Goal: Information Seeking & Learning: Learn about a topic

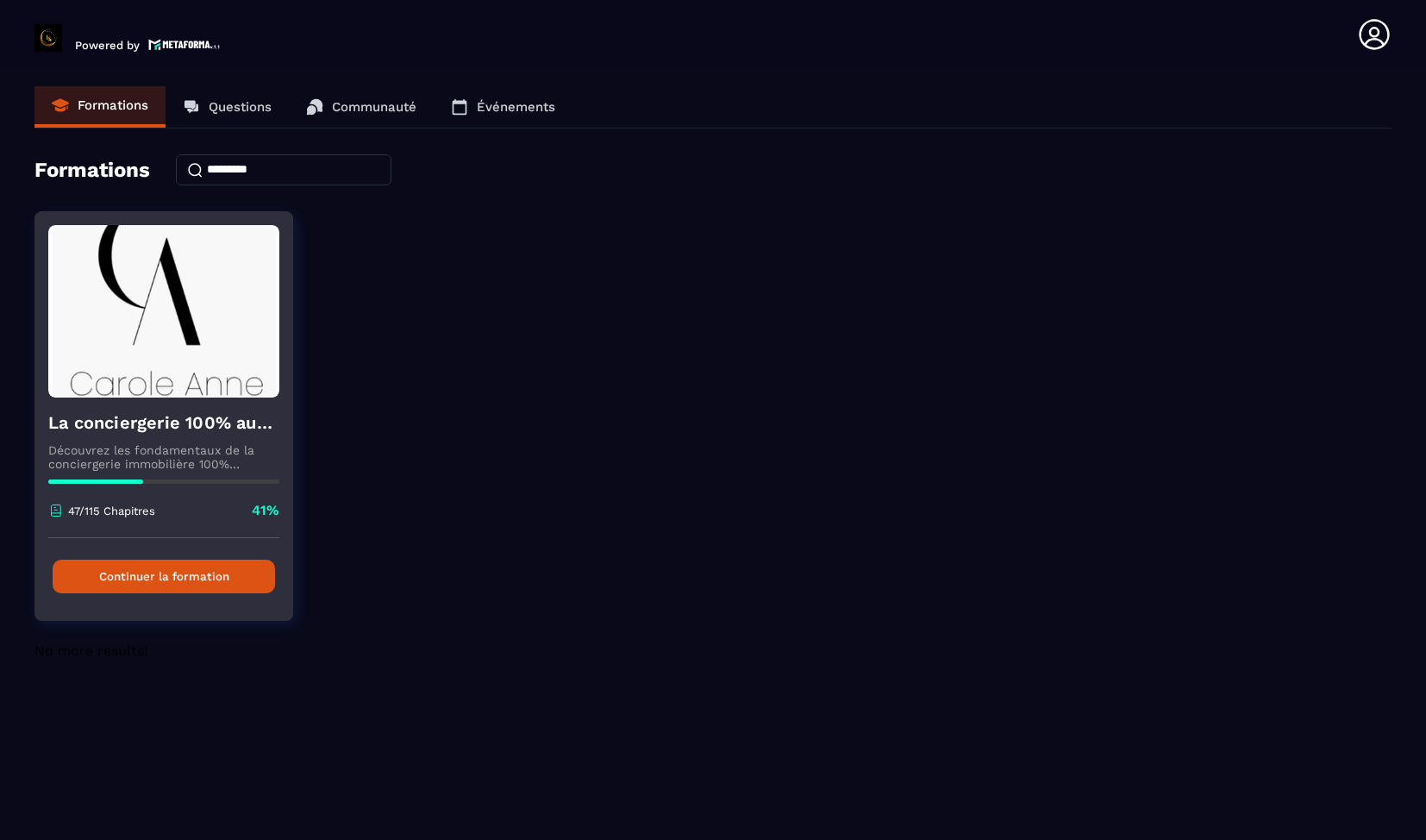
click at [144, 565] on button "Continuer la formation" at bounding box center [163, 576] width 222 height 34
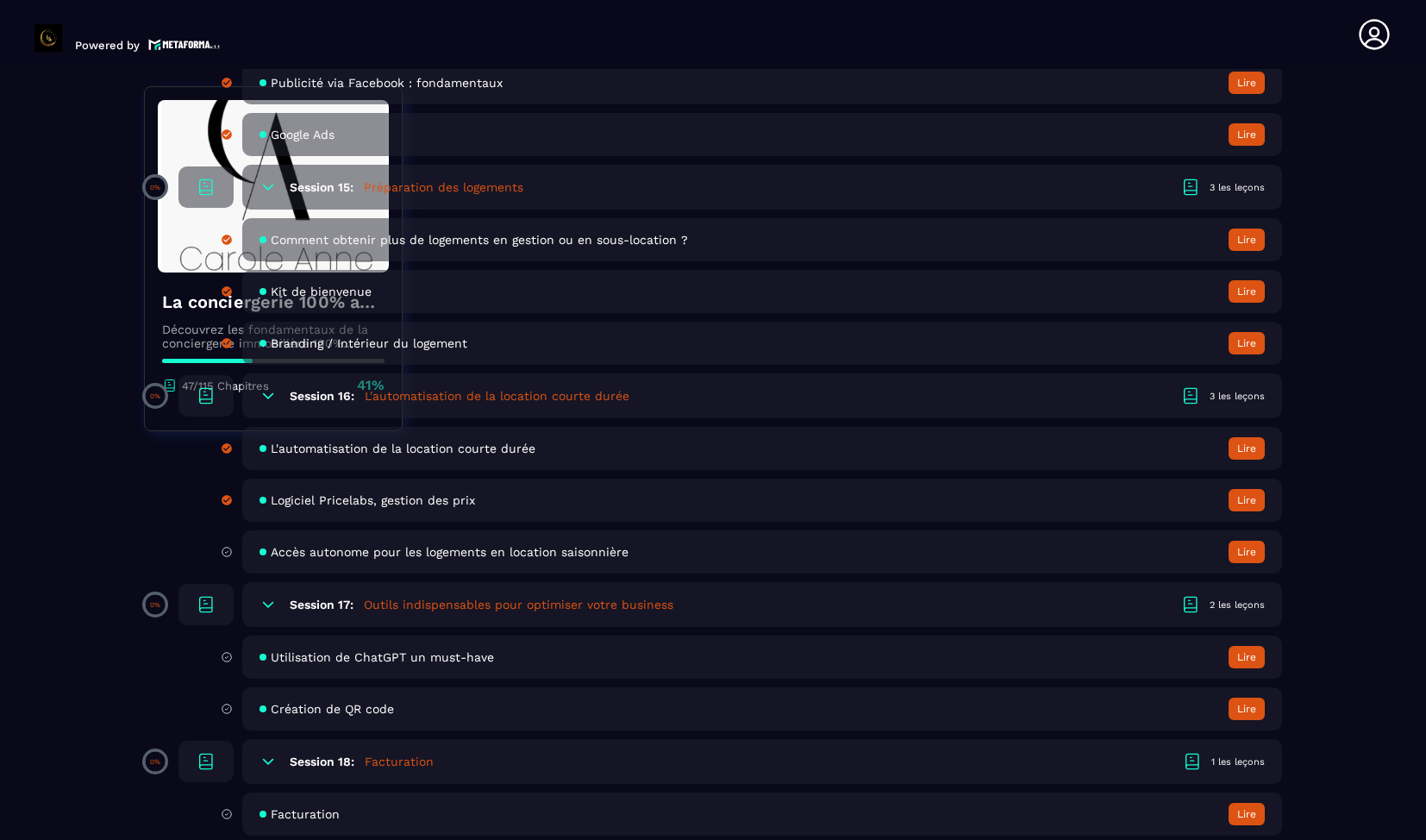
scroll to position [3434, 0]
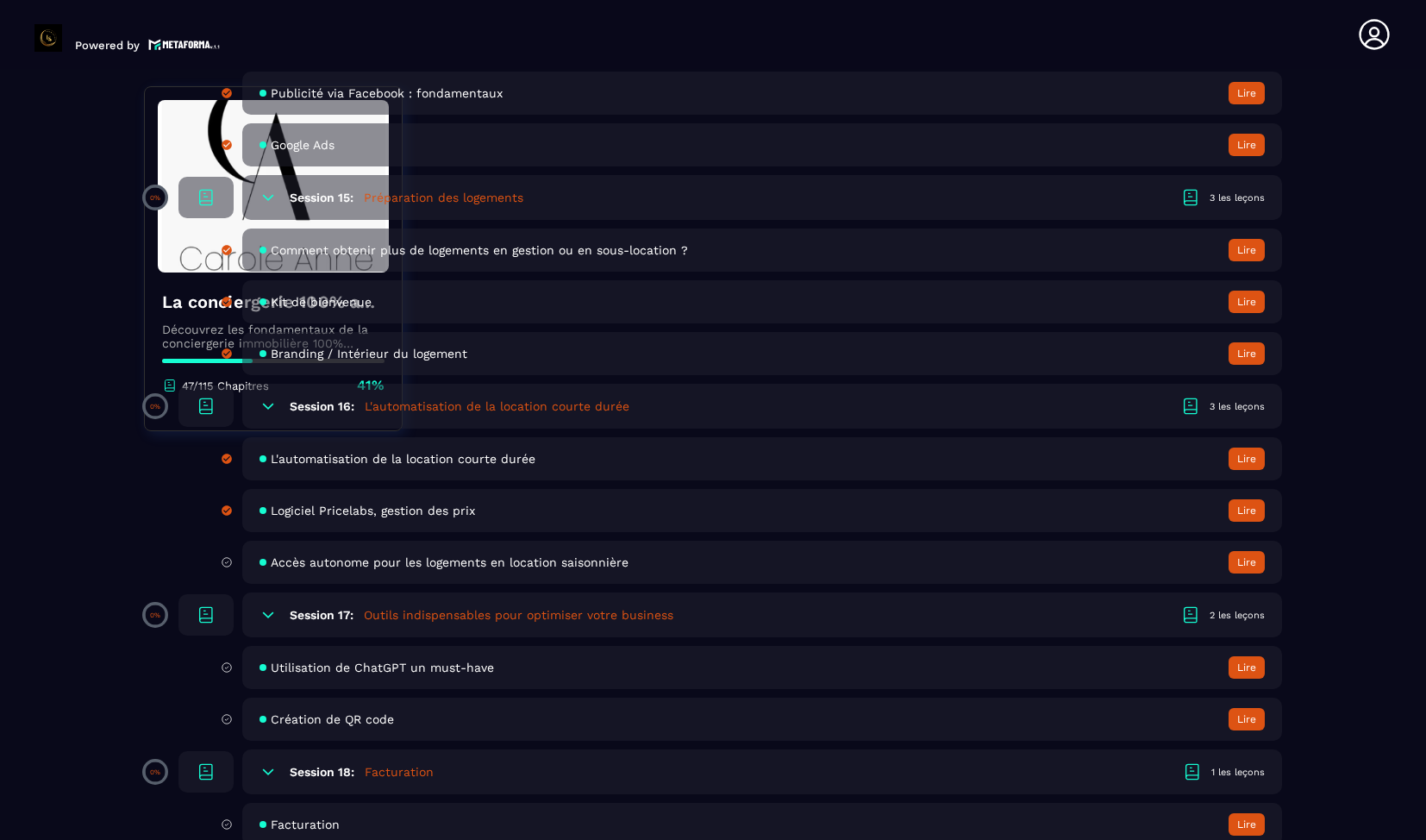
click at [365, 563] on span "Accès autonome pour les logements en location saisonnière" at bounding box center [449, 563] width 358 height 14
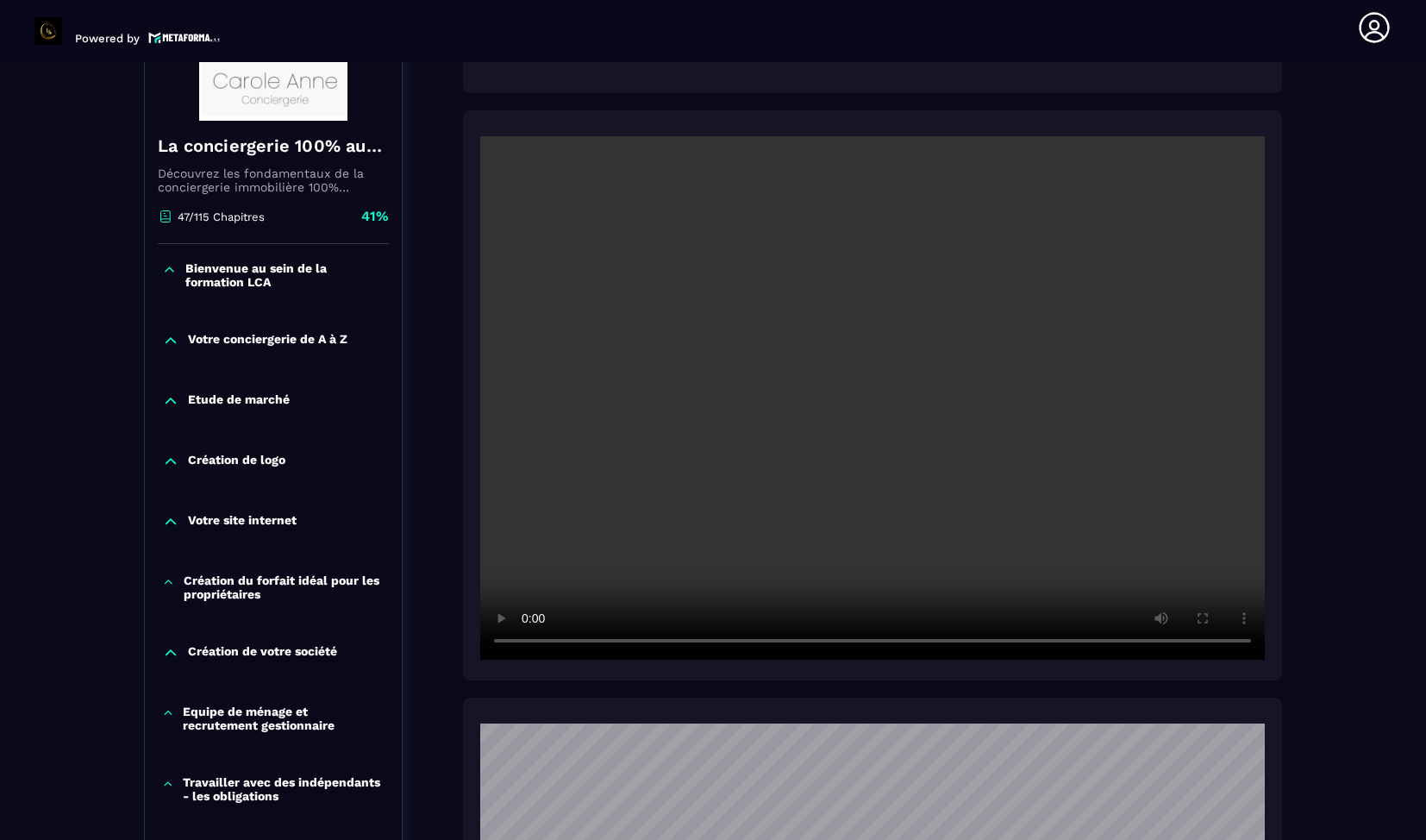
scroll to position [303, 0]
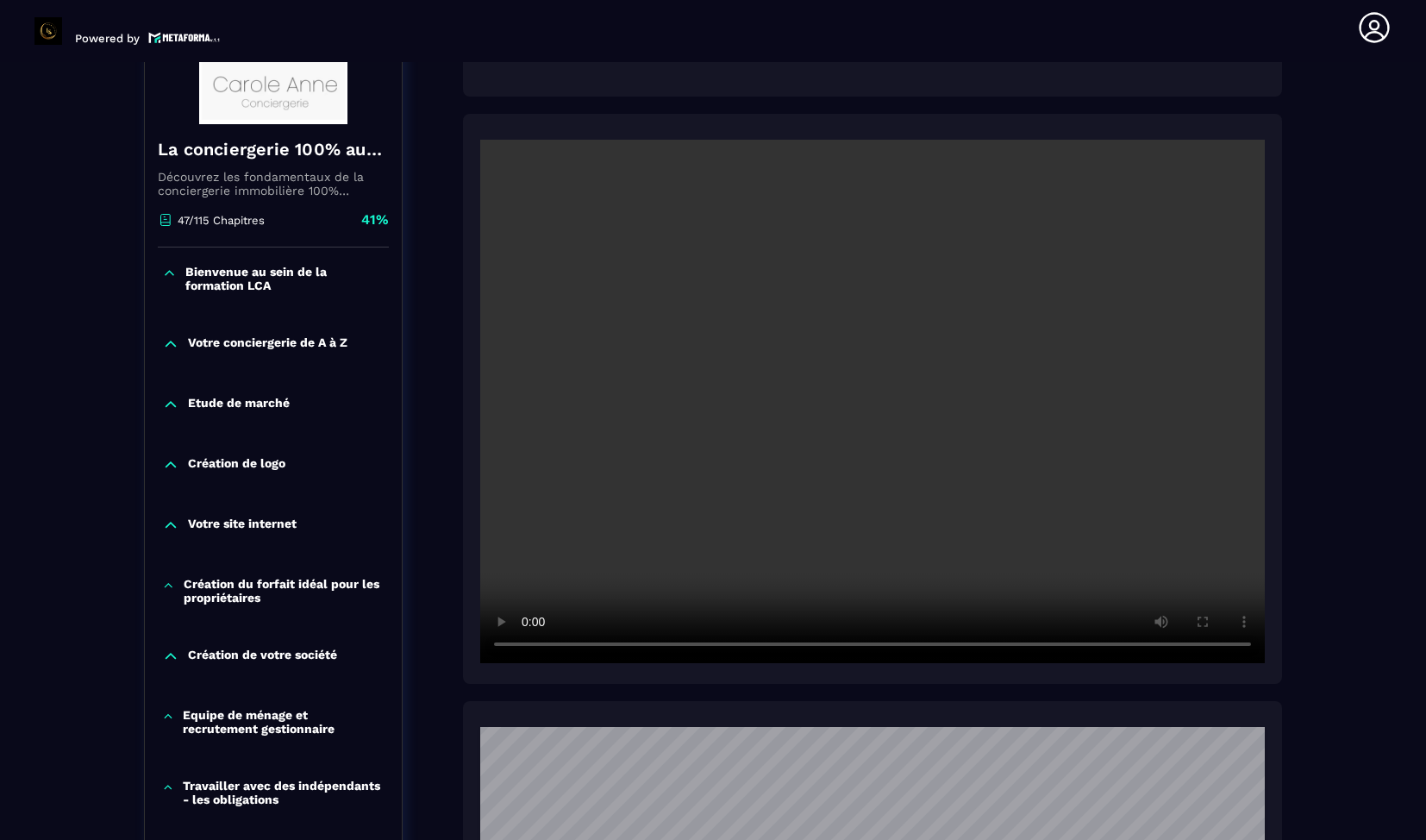
click at [1027, 502] on video at bounding box center [873, 402] width 785 height 524
click at [1053, 544] on video at bounding box center [873, 402] width 785 height 524
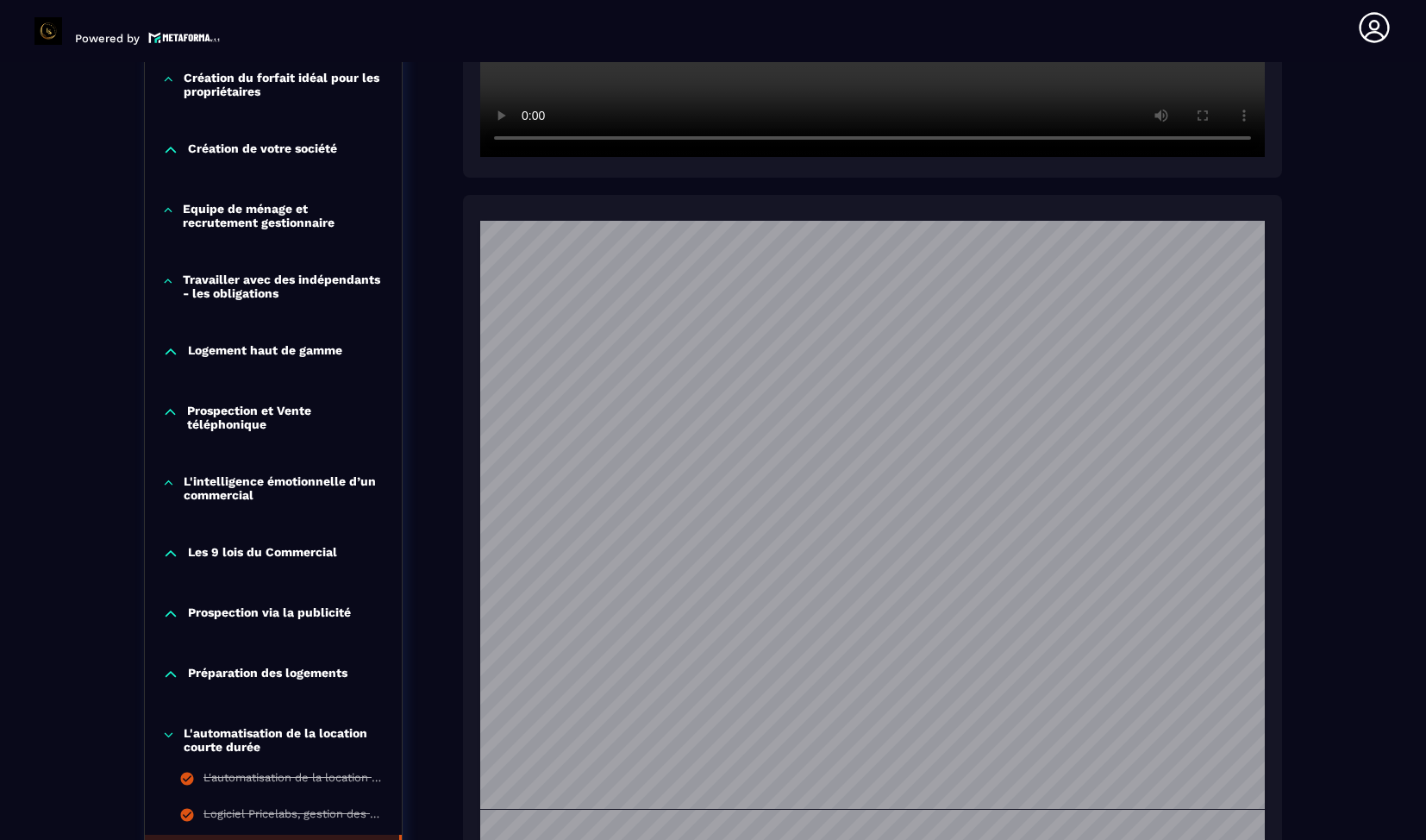
scroll to position [819, 0]
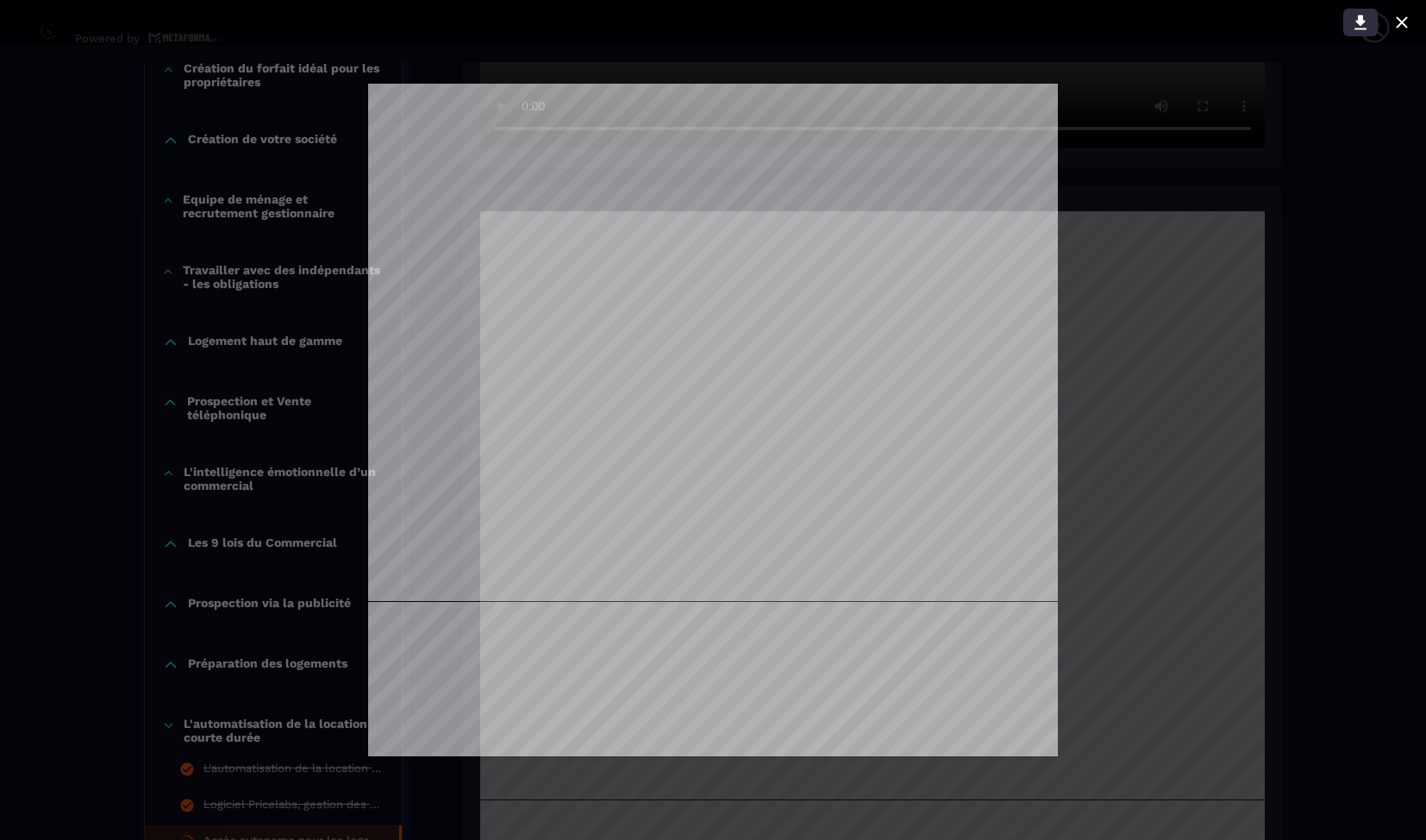
click at [1358, 23] on icon at bounding box center [1361, 22] width 21 height 21
click at [1127, 188] on div at bounding box center [713, 420] width 1426 height 840
click at [1409, 19] on icon at bounding box center [1403, 22] width 21 height 21
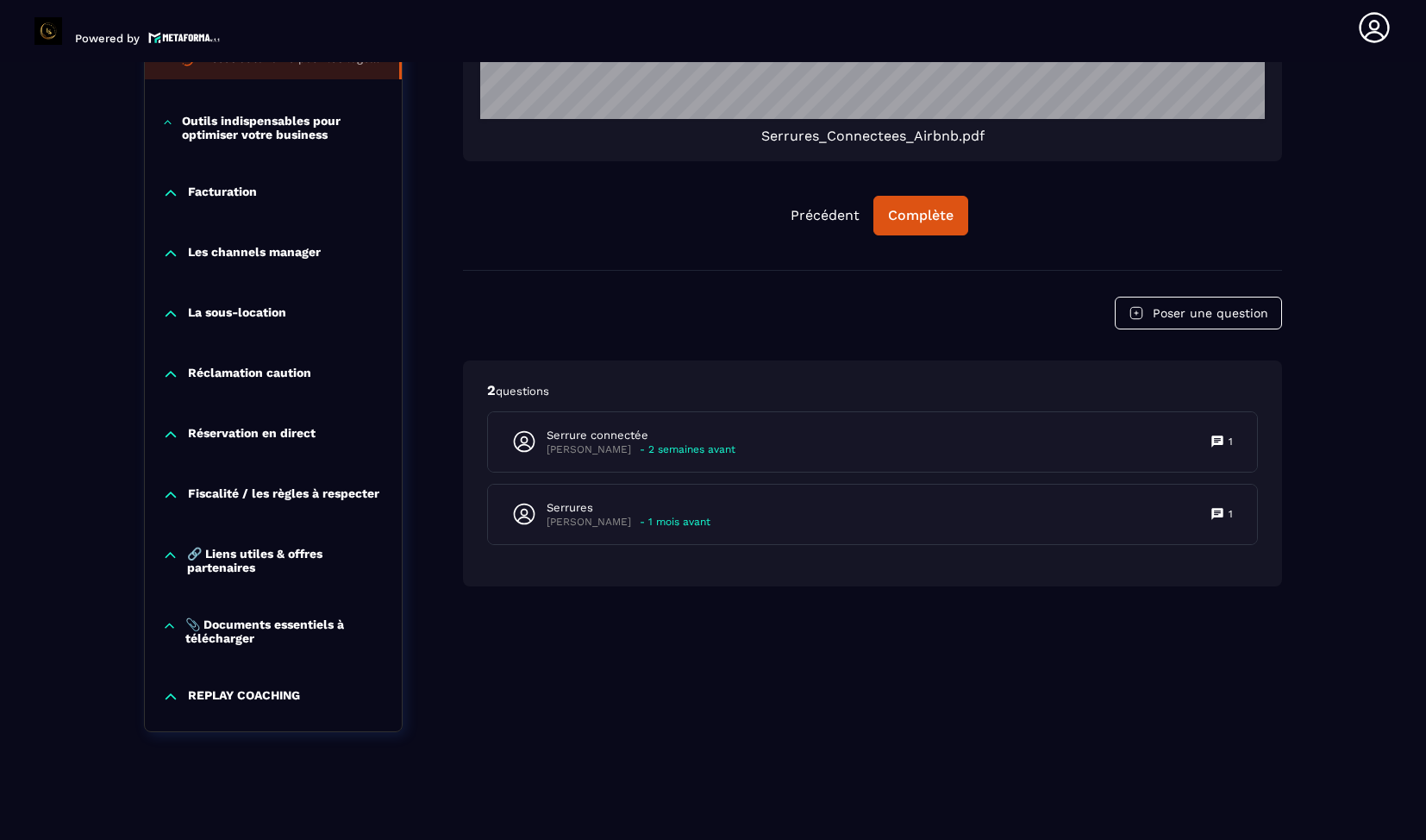
scroll to position [1614, 0]
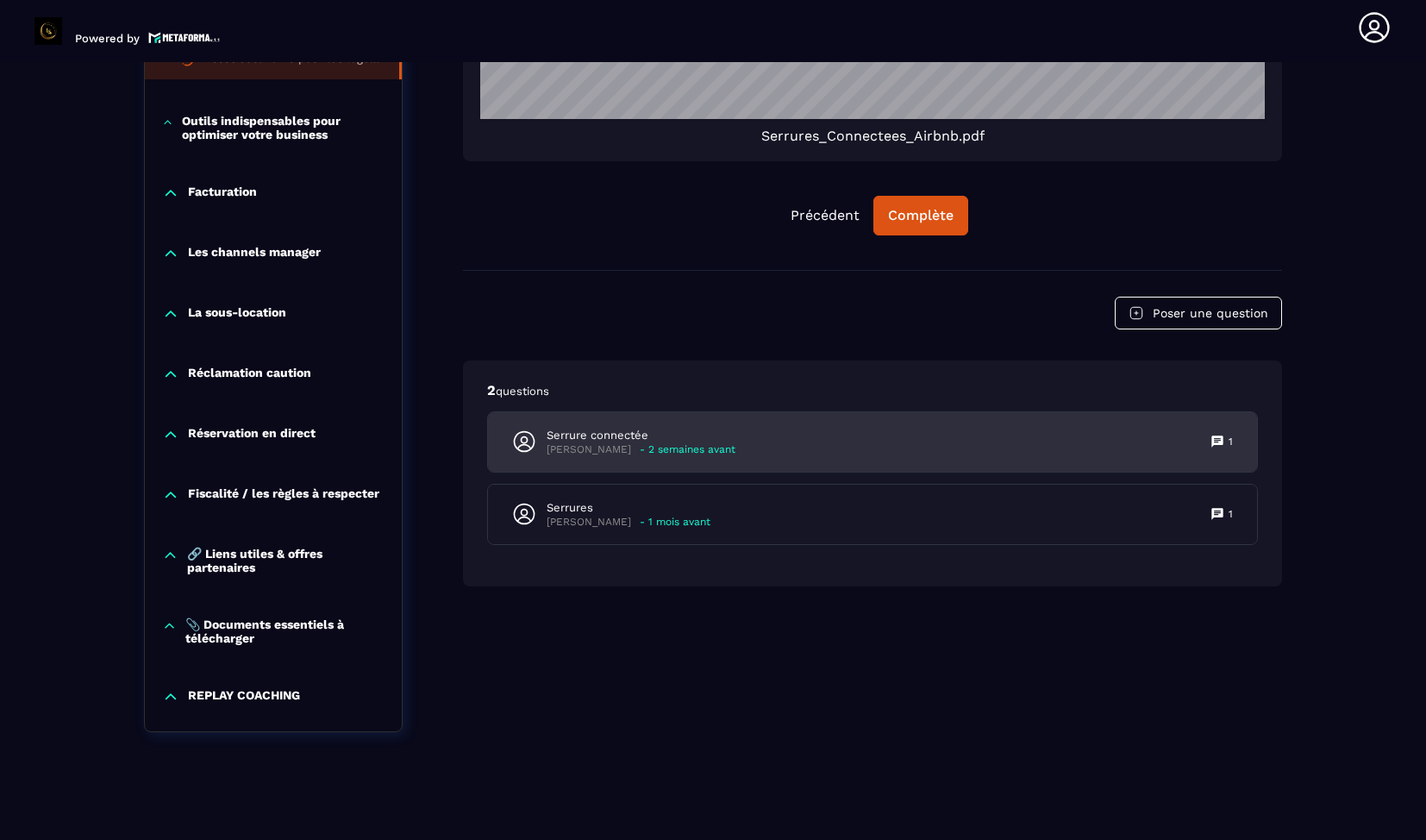
click at [650, 443] on p "- 2 semaines avant" at bounding box center [687, 449] width 96 height 13
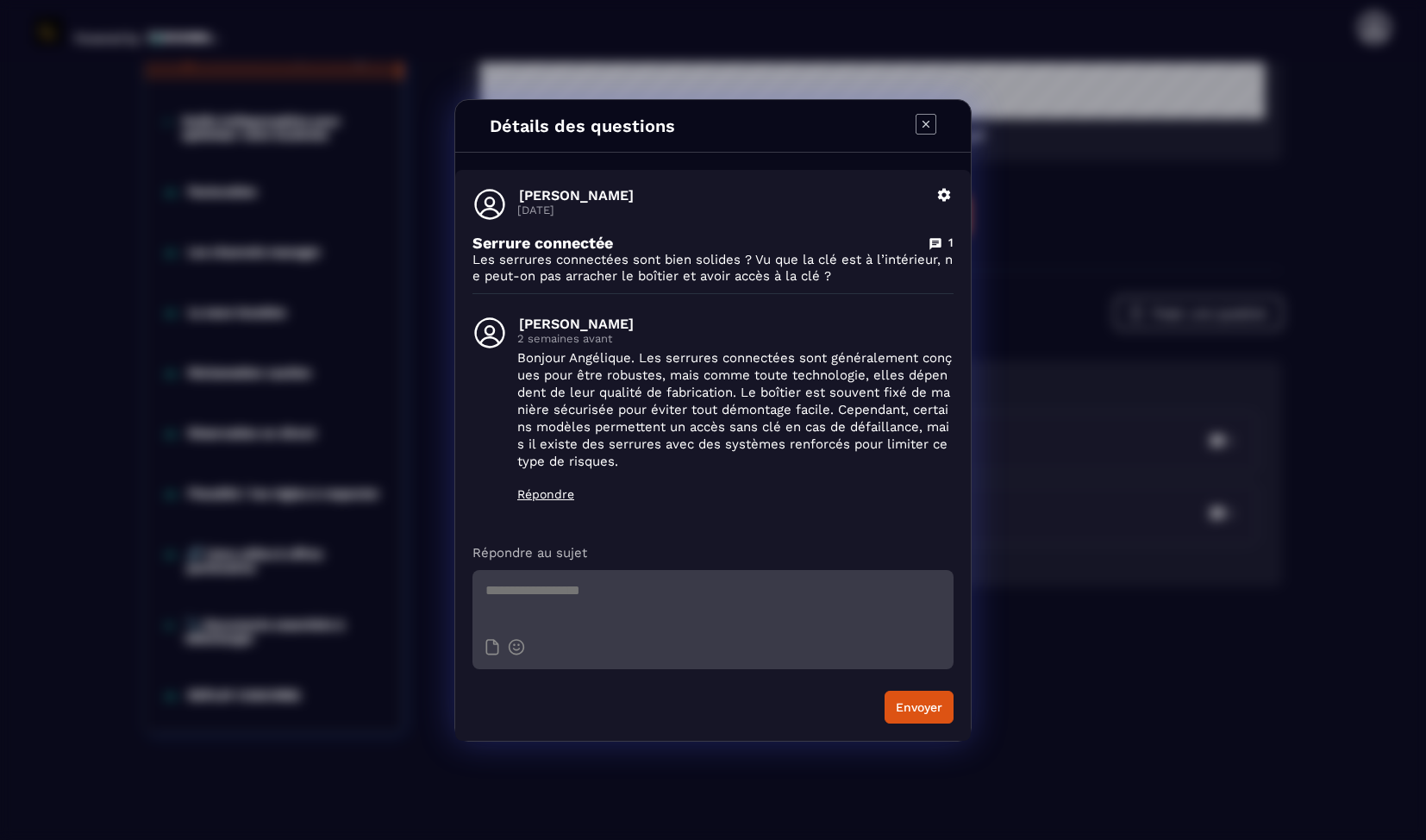
click at [923, 123] on icon "Modal window" at bounding box center [926, 124] width 21 height 21
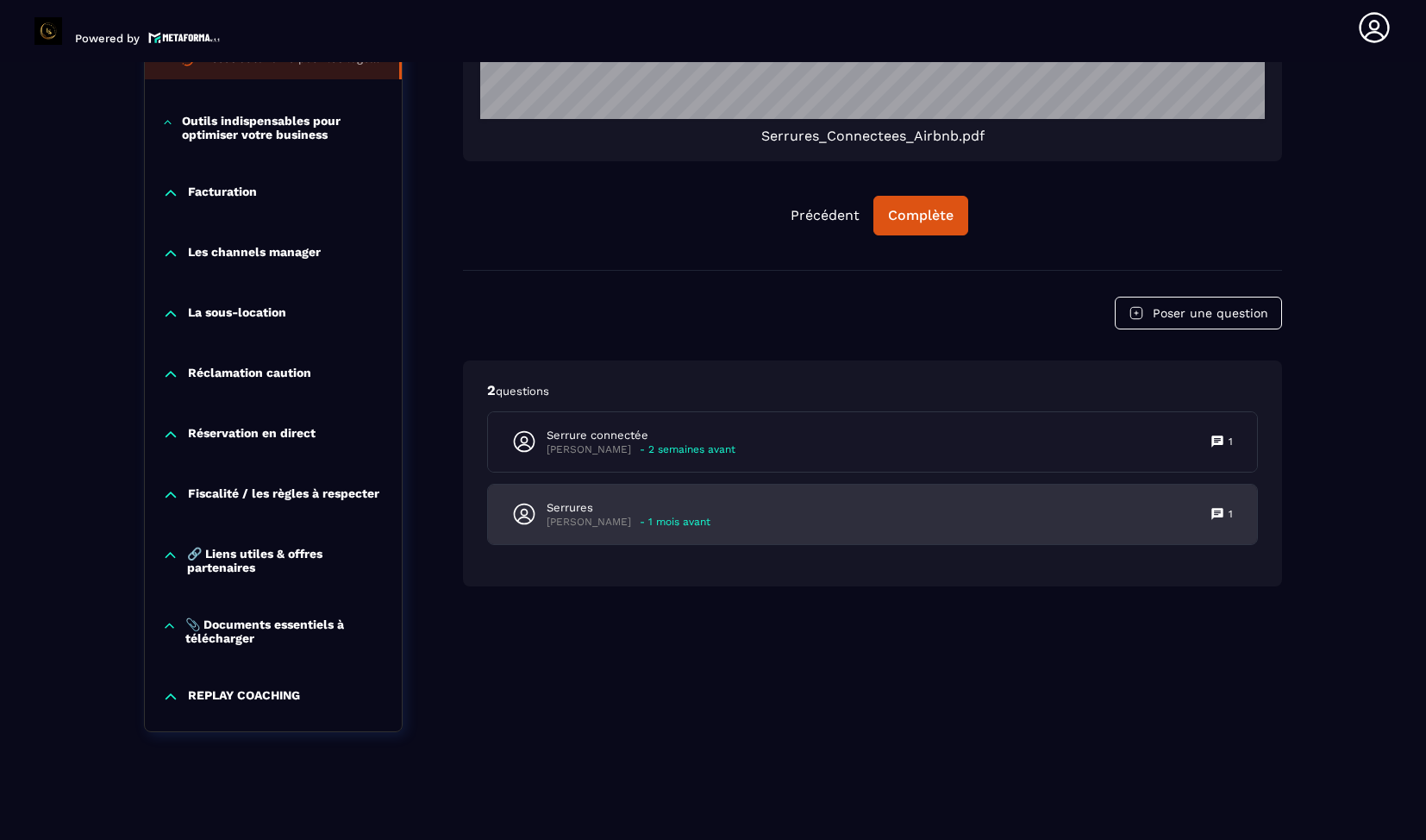
click at [657, 500] on p "Serrures" at bounding box center [629, 508] width 164 height 16
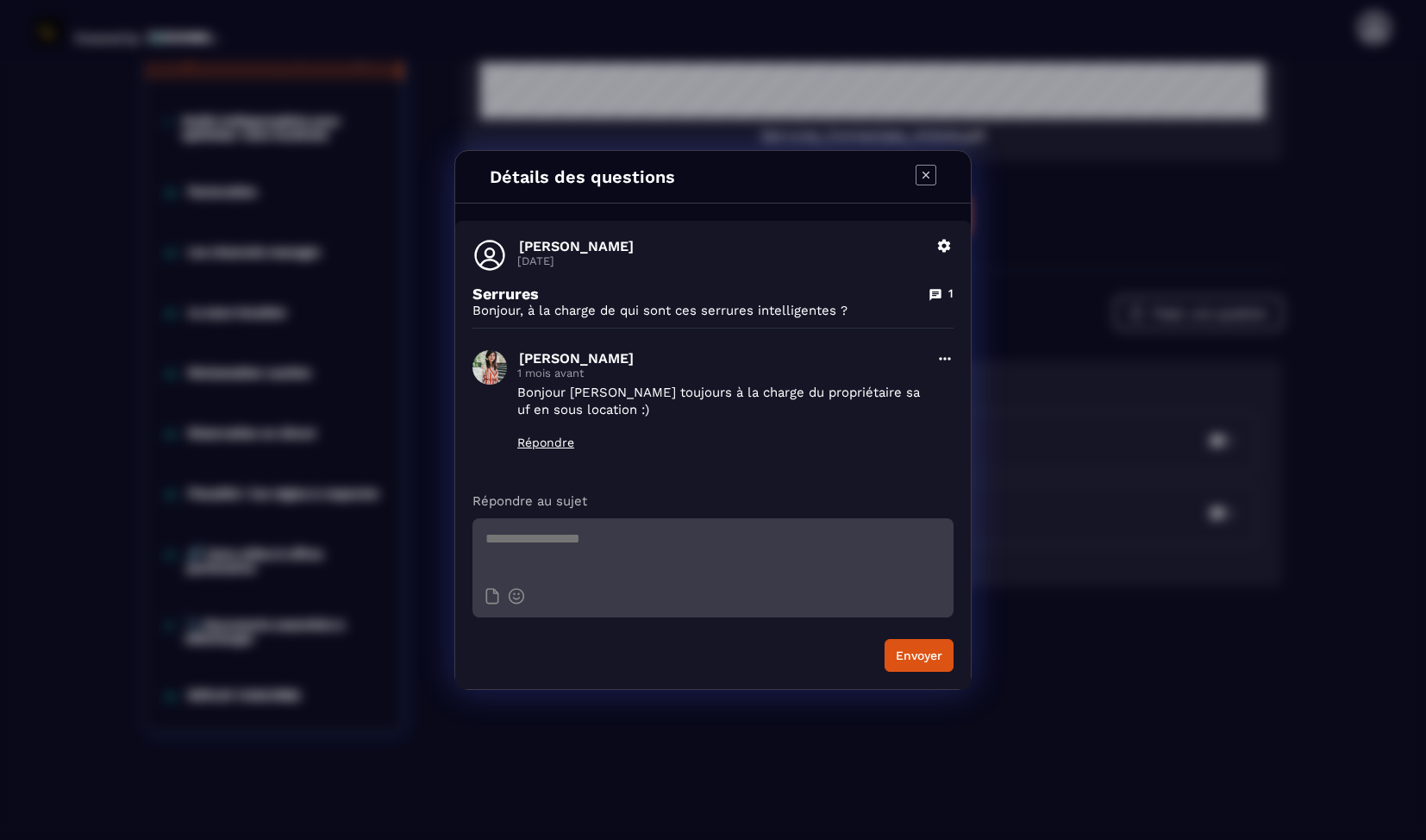
click at [925, 173] on icon "Modal window" at bounding box center [926, 175] width 7 height 7
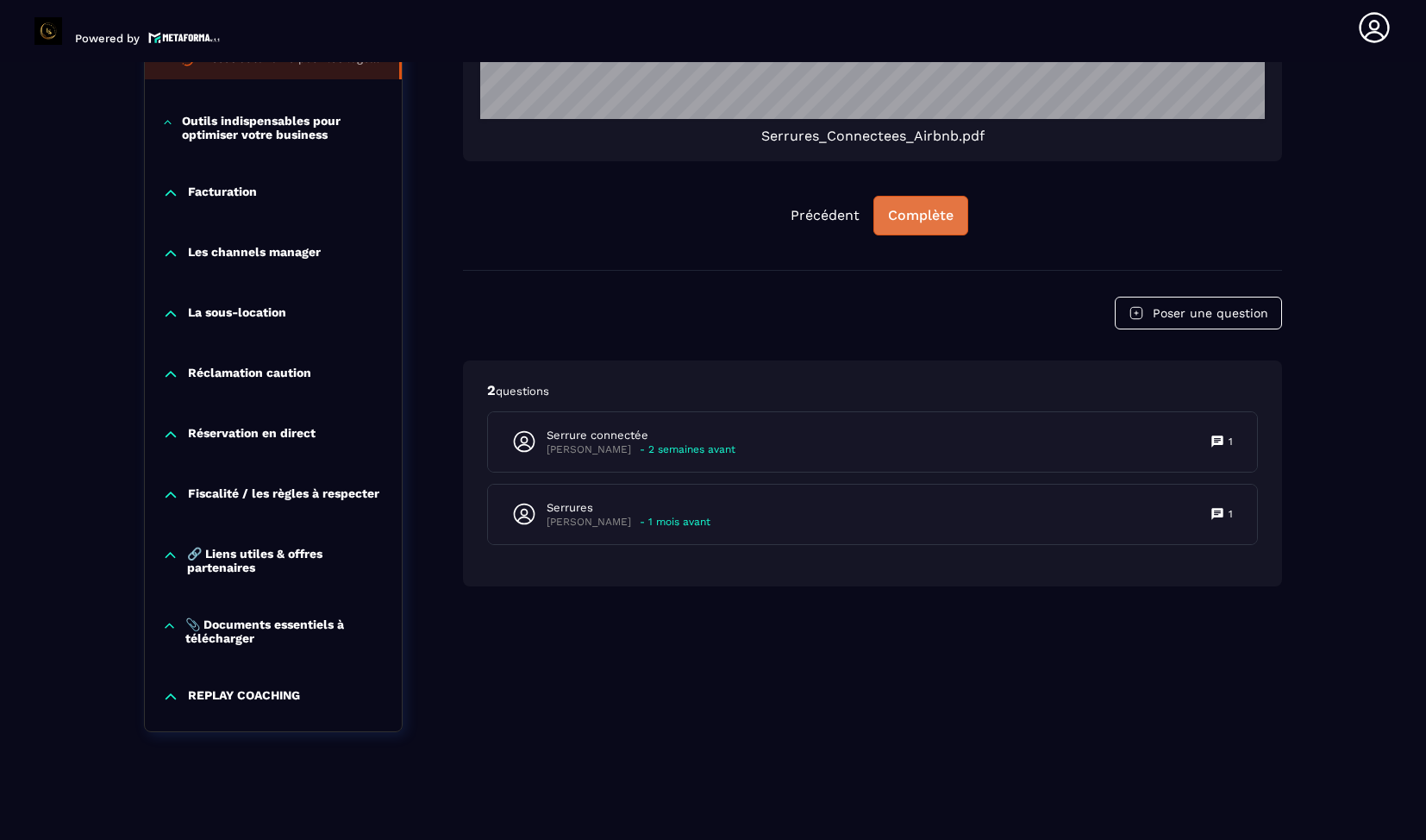
click at [928, 207] on div "Complète" at bounding box center [921, 215] width 66 height 17
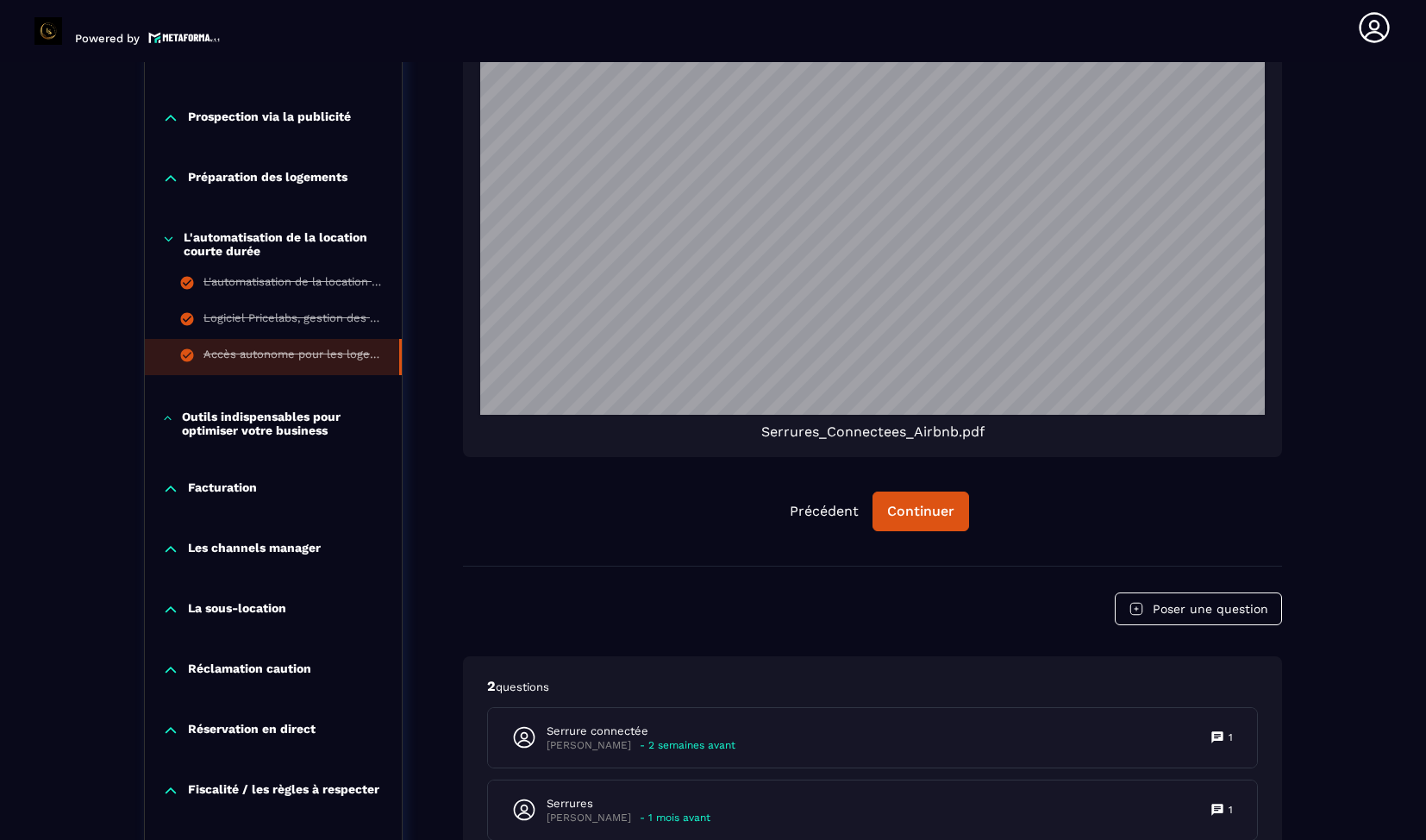
scroll to position [1308, 0]
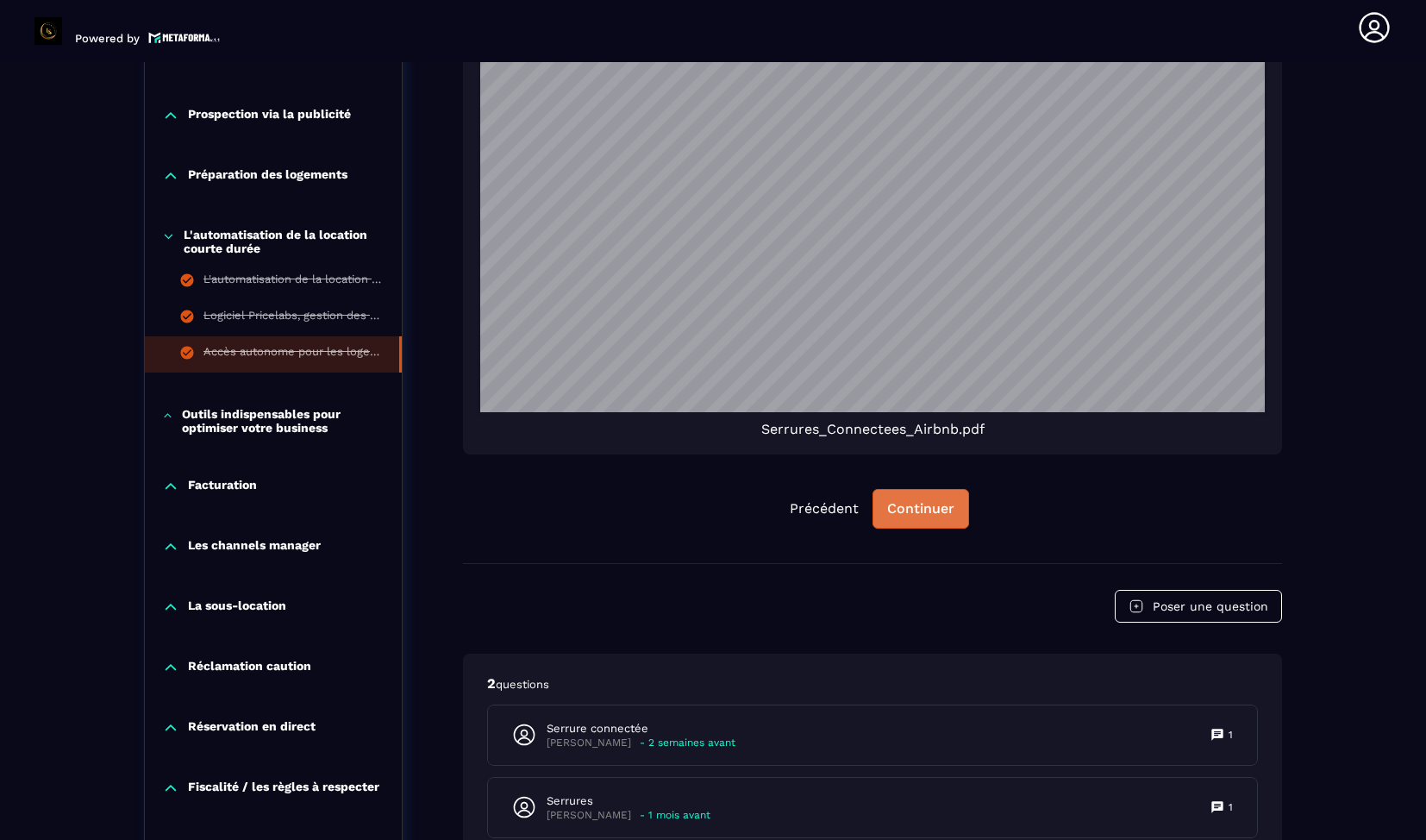
click at [903, 505] on div "Continuer" at bounding box center [921, 509] width 67 height 17
click at [287, 432] on p "Outils indispensables pour optimiser votre business" at bounding box center [283, 421] width 203 height 28
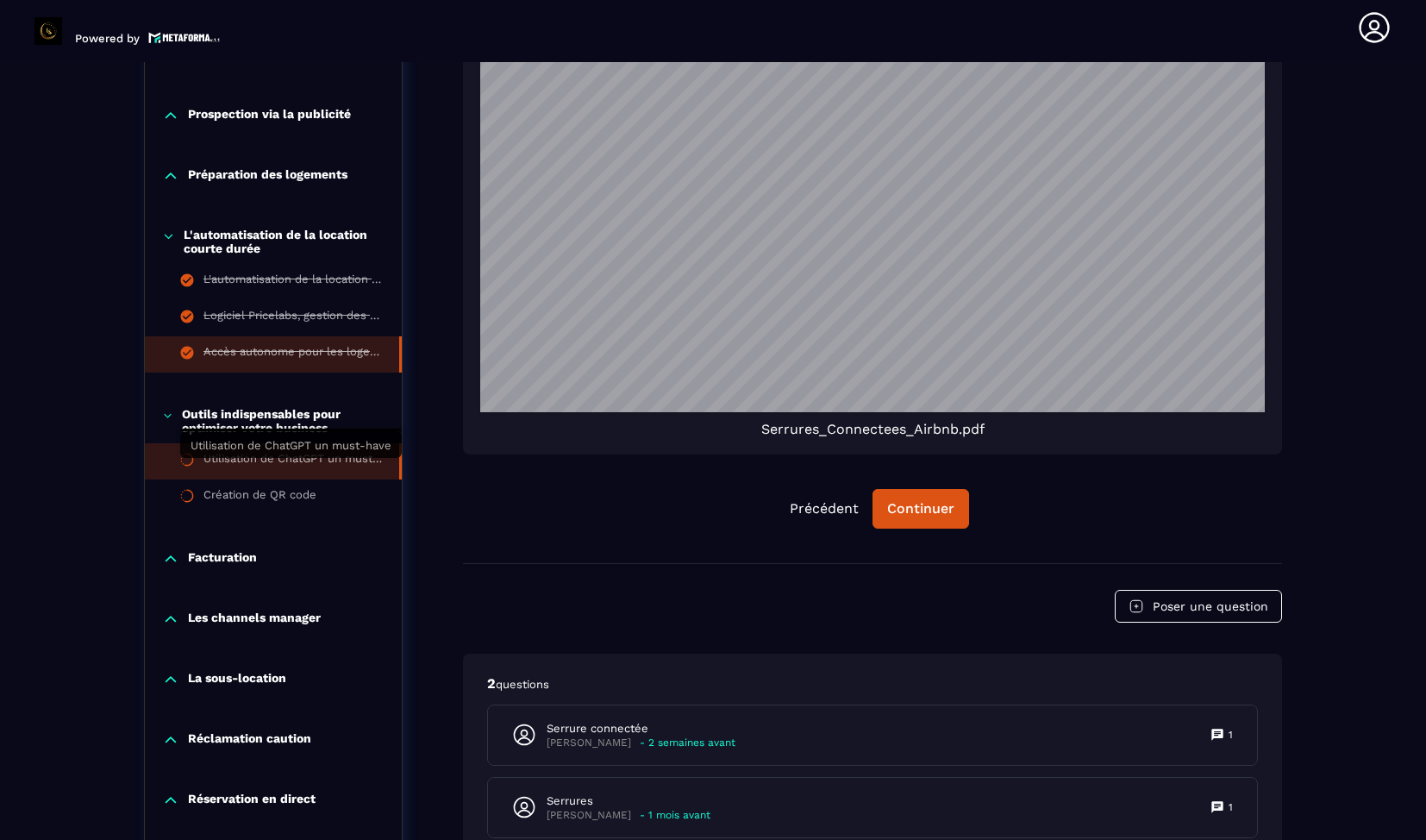
click at [278, 470] on div "Utilisation de ChatGPT un must-have" at bounding box center [292, 461] width 179 height 19
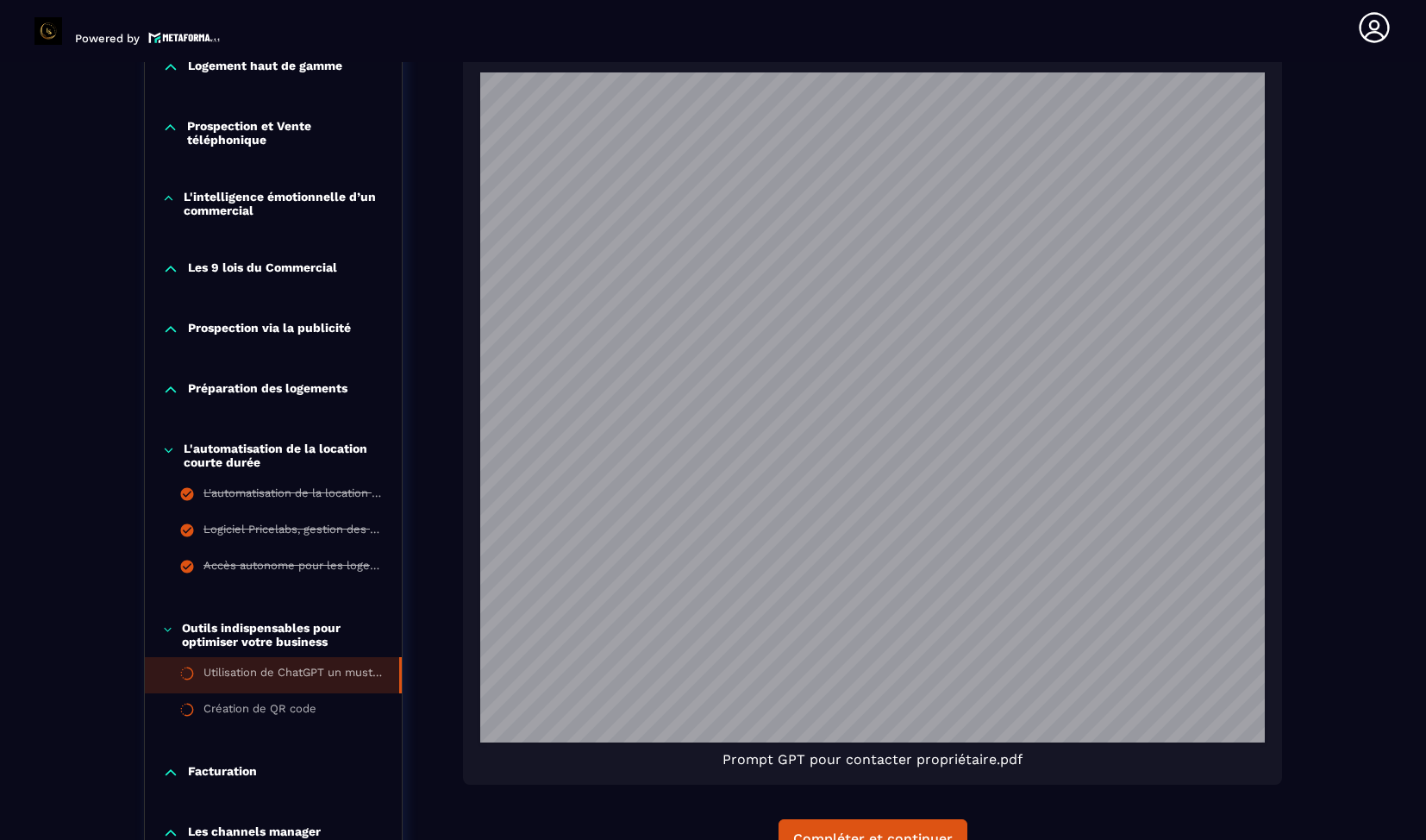
scroll to position [1098, 0]
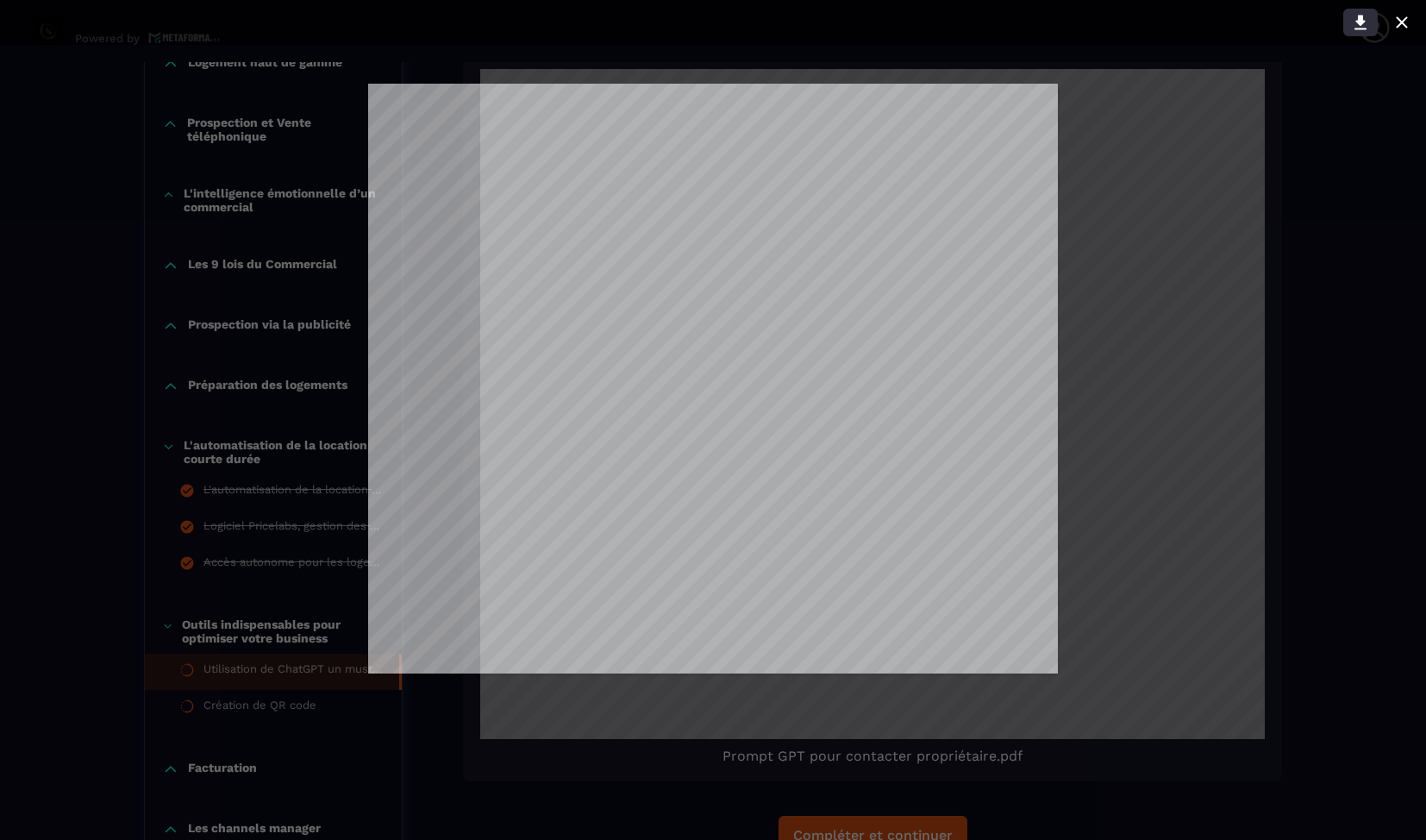
click at [1354, 27] on icon at bounding box center [1361, 22] width 21 height 21
click at [1399, 24] on icon at bounding box center [1402, 22] width 11 height 11
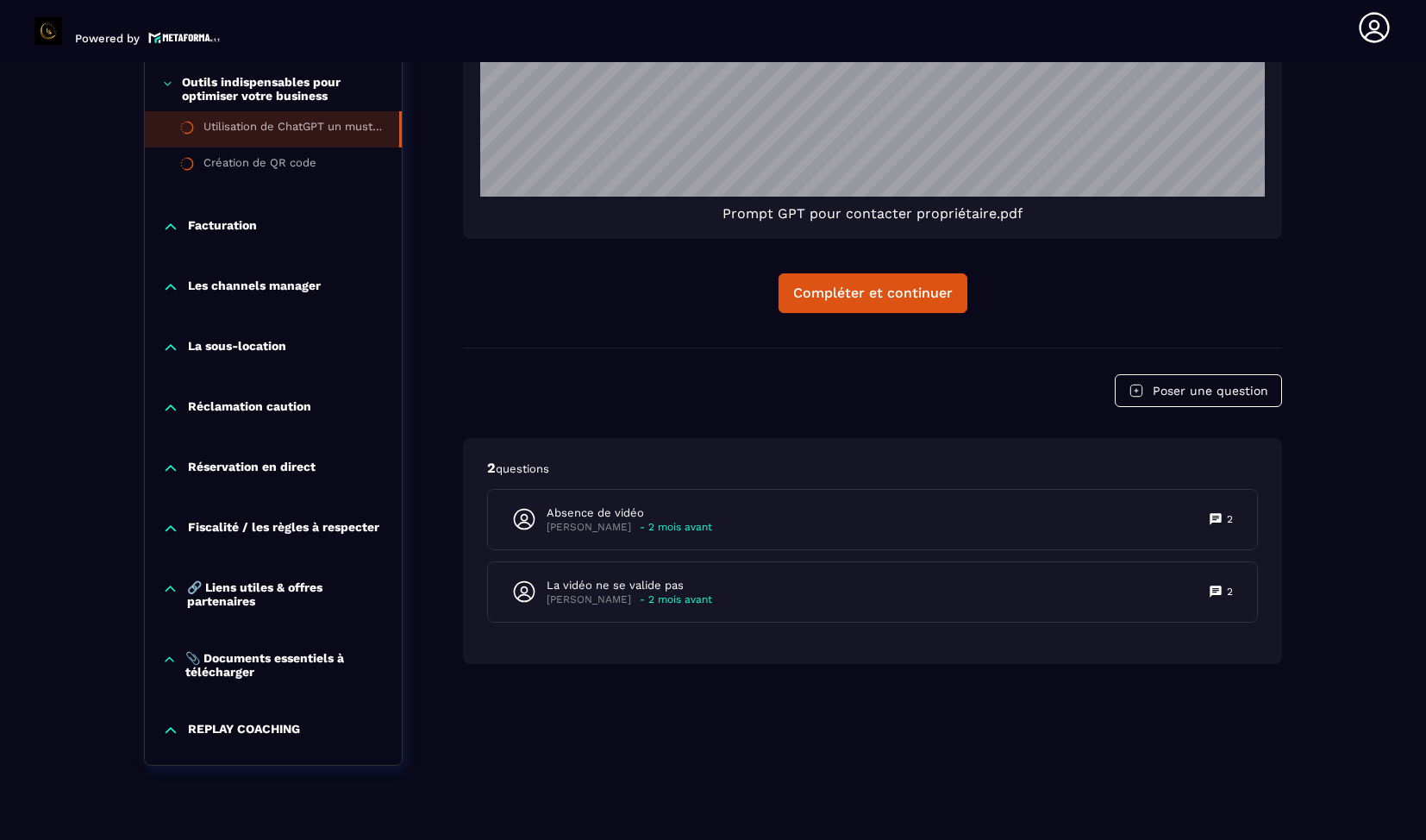
scroll to position [1641, 0]
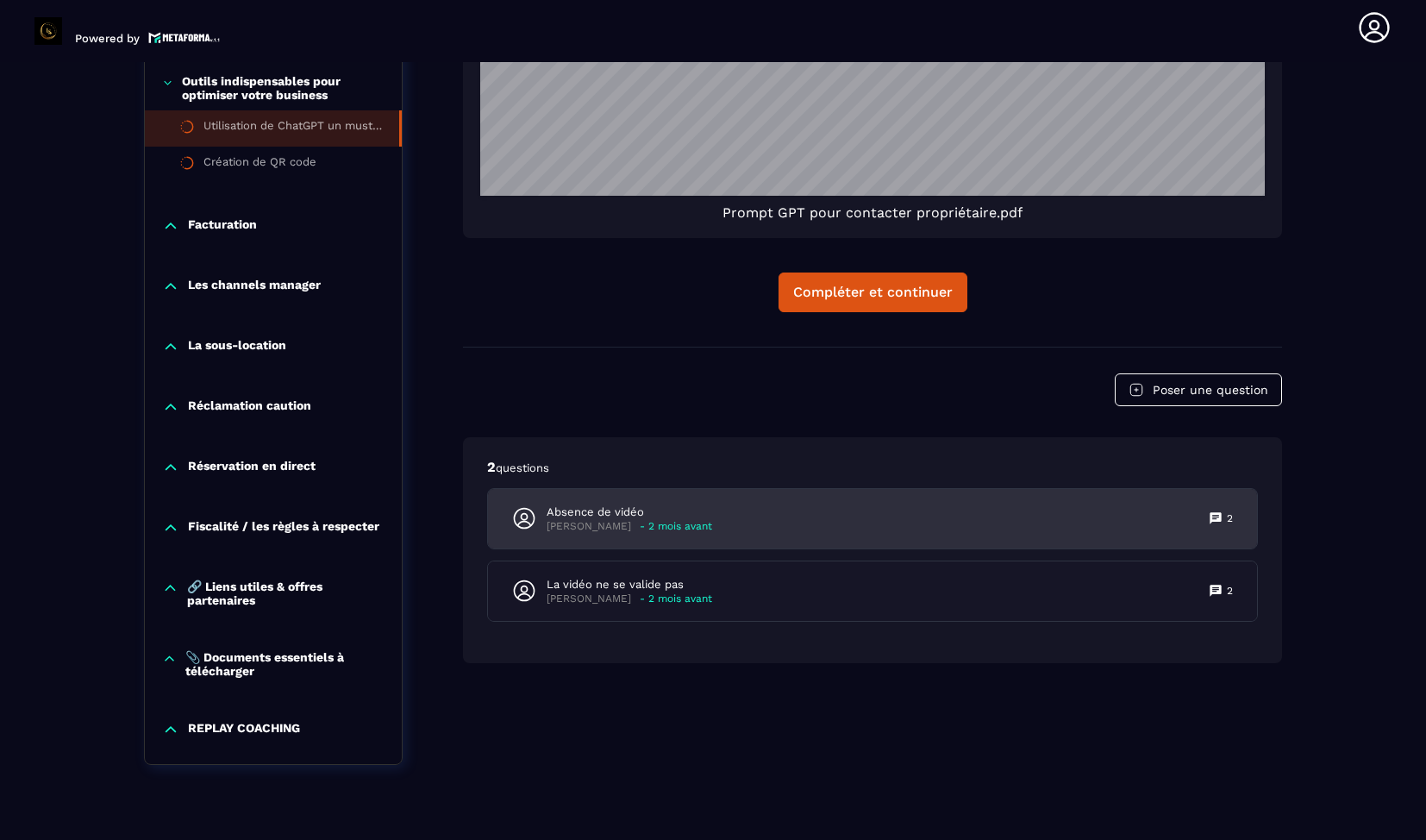
click at [714, 521] on div "Absence de vidéo [PERSON_NAME] - 2 mois avant 2" at bounding box center [873, 519] width 769 height 60
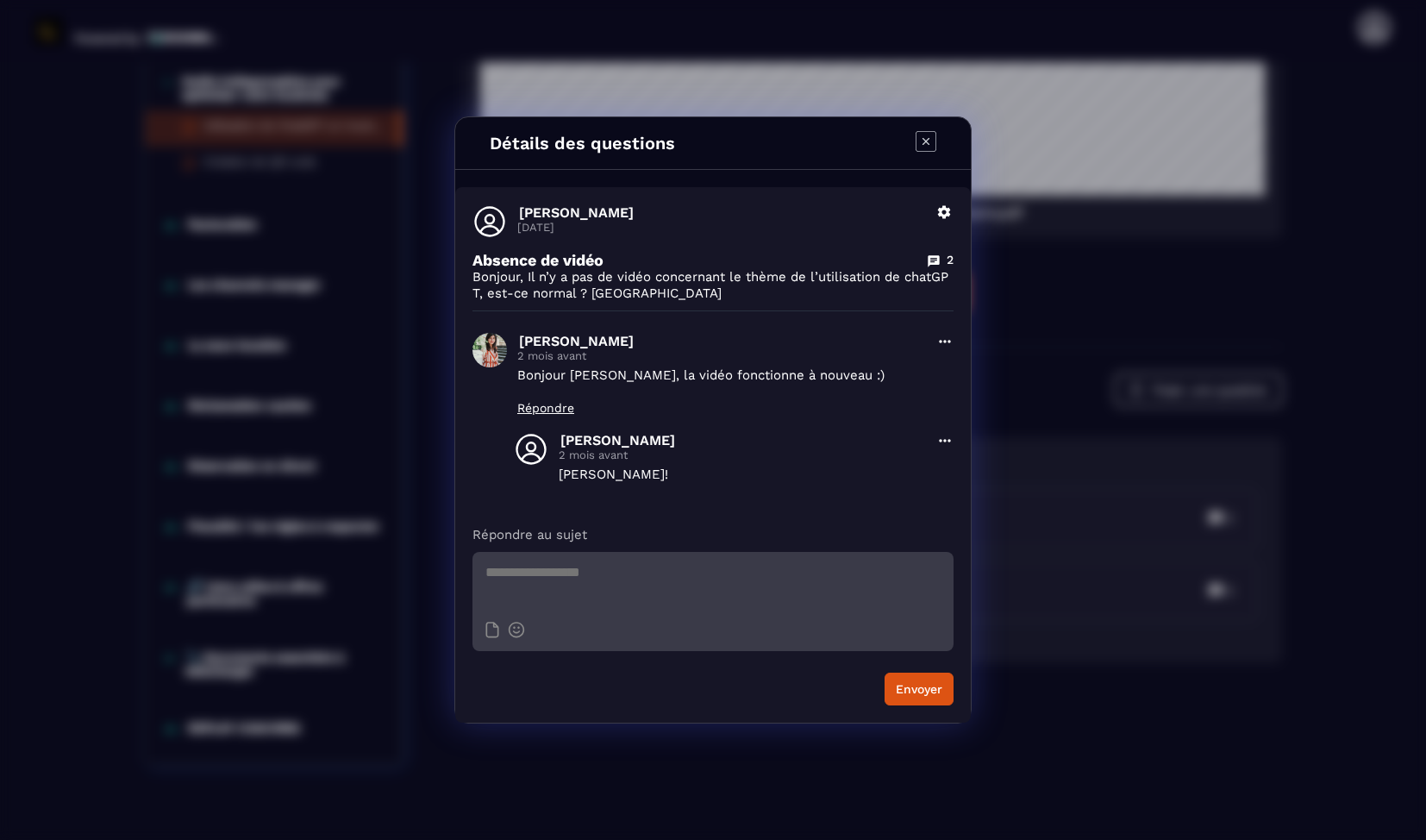
click at [928, 148] on icon "Modal window" at bounding box center [926, 142] width 21 height 21
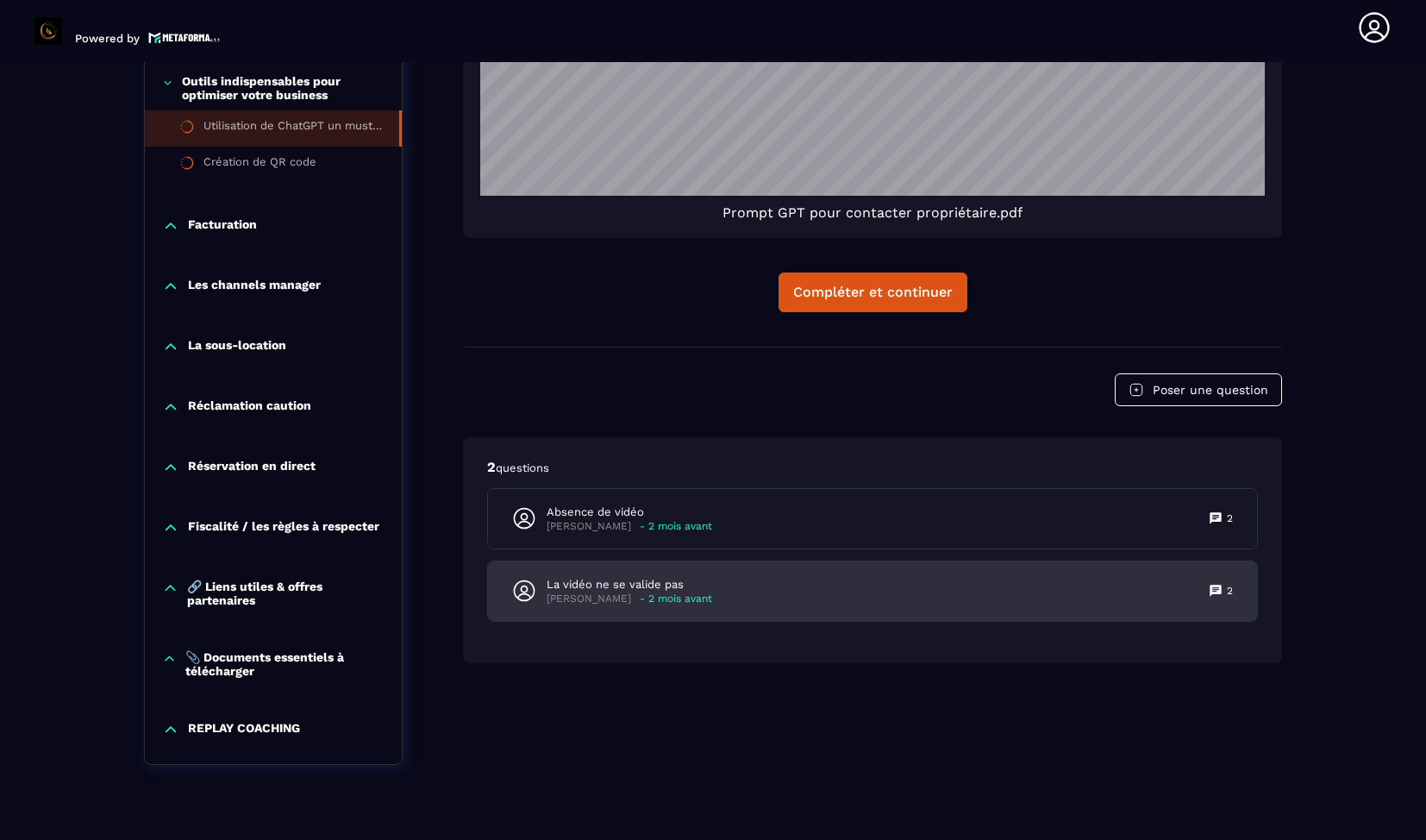
click at [691, 605] on p "- 2 mois avant" at bounding box center [676, 599] width 73 height 13
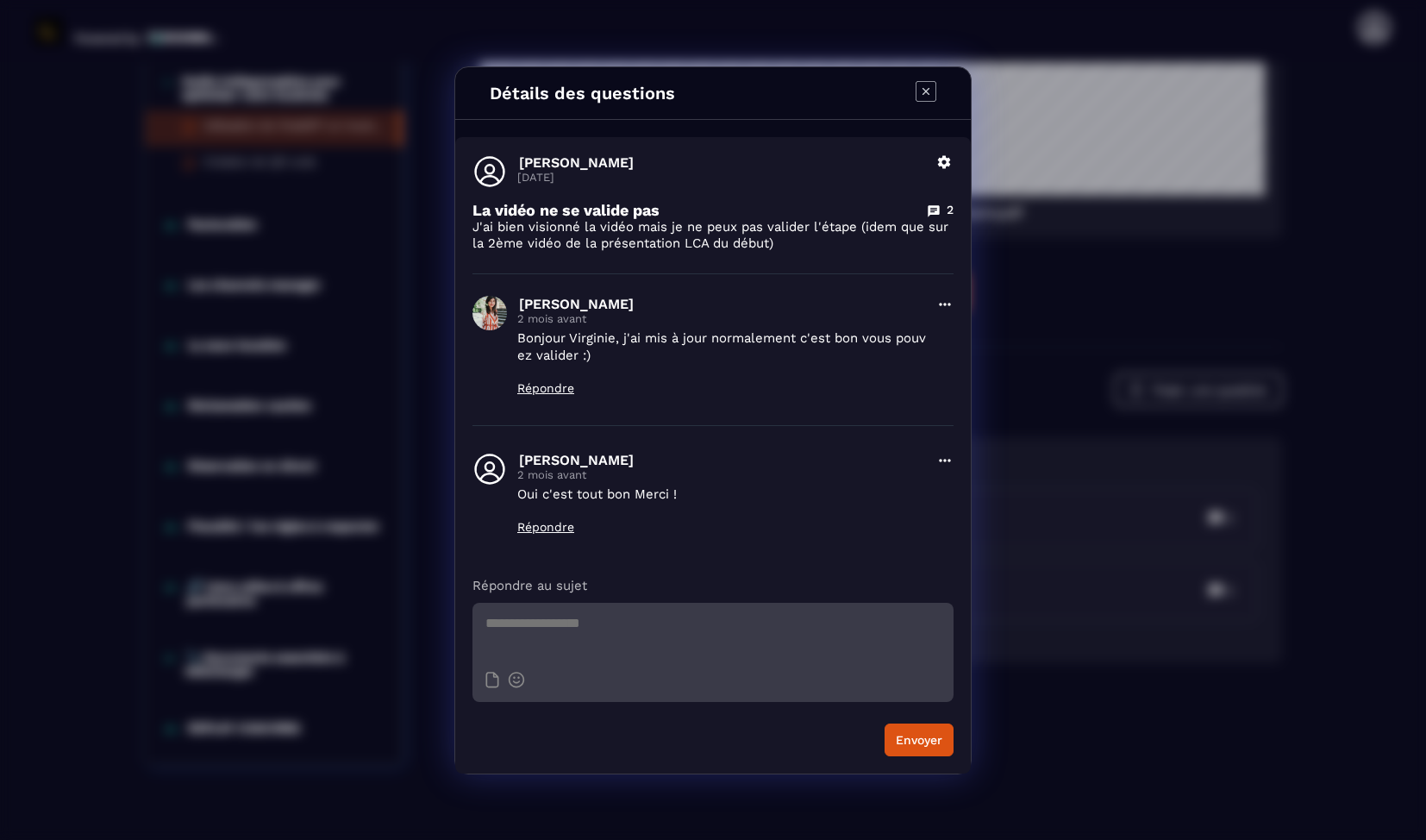
click at [926, 96] on icon "Modal window" at bounding box center [926, 92] width 21 height 21
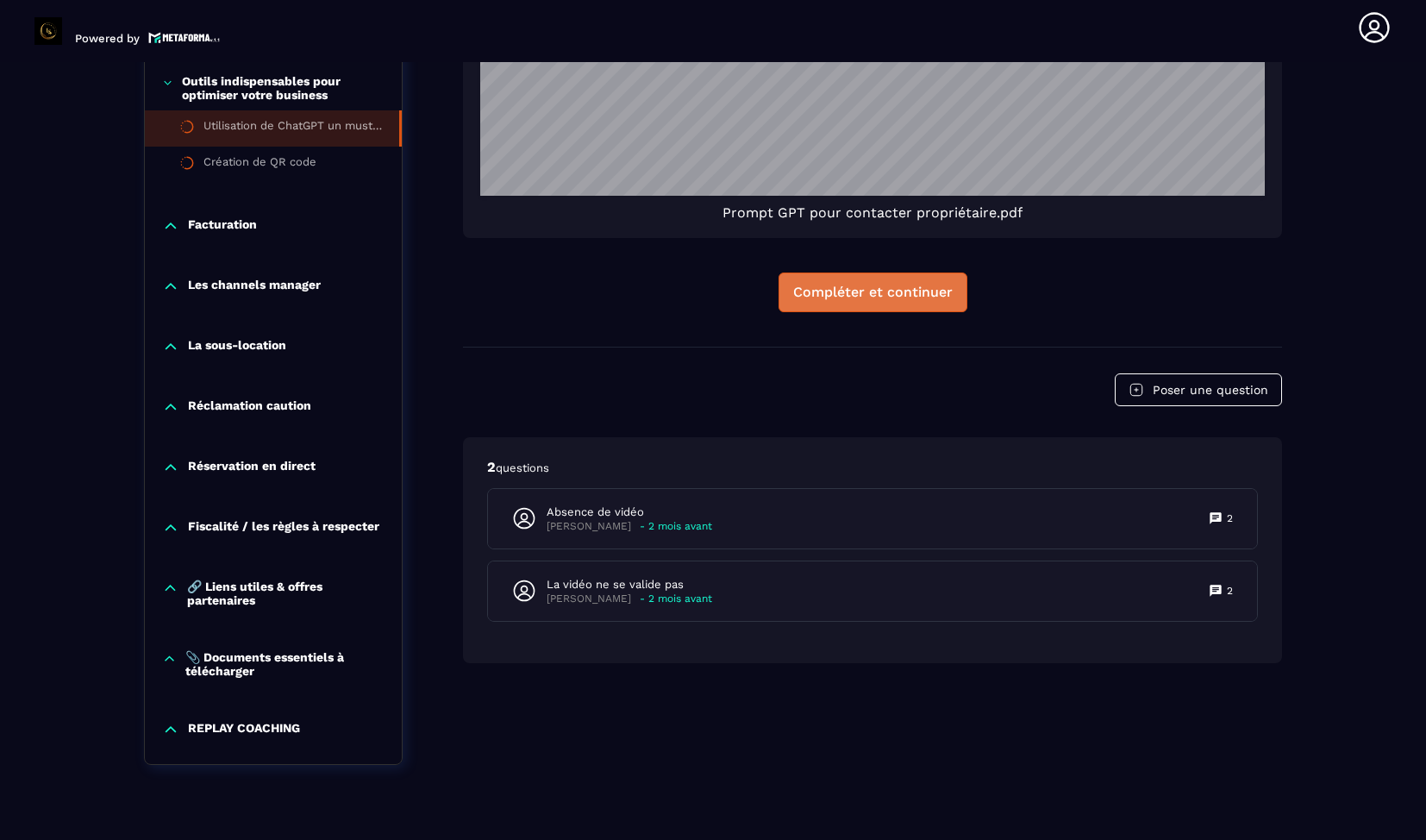
click at [858, 302] on button "Compléter et continuer" at bounding box center [873, 292] width 189 height 40
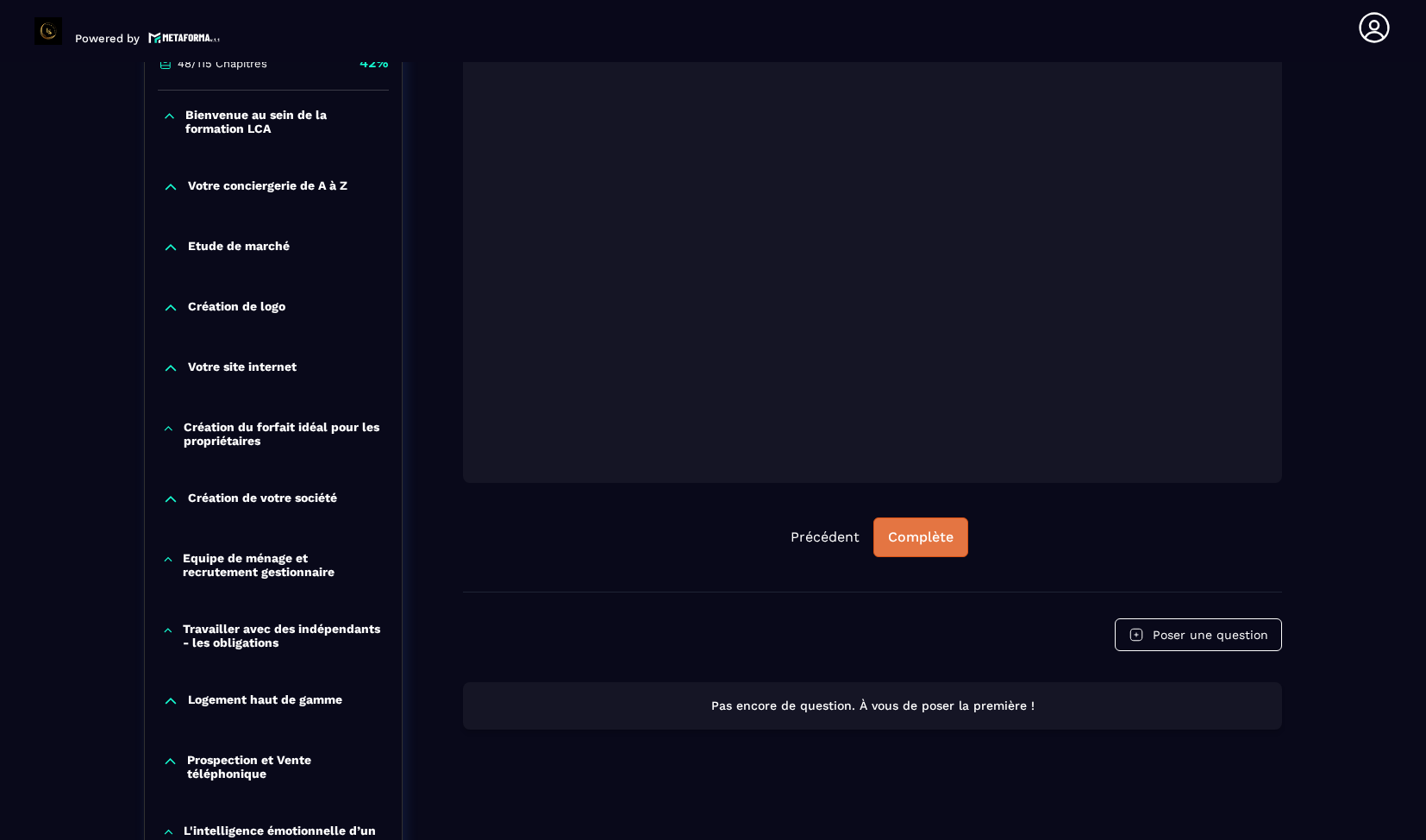
scroll to position [525, 0]
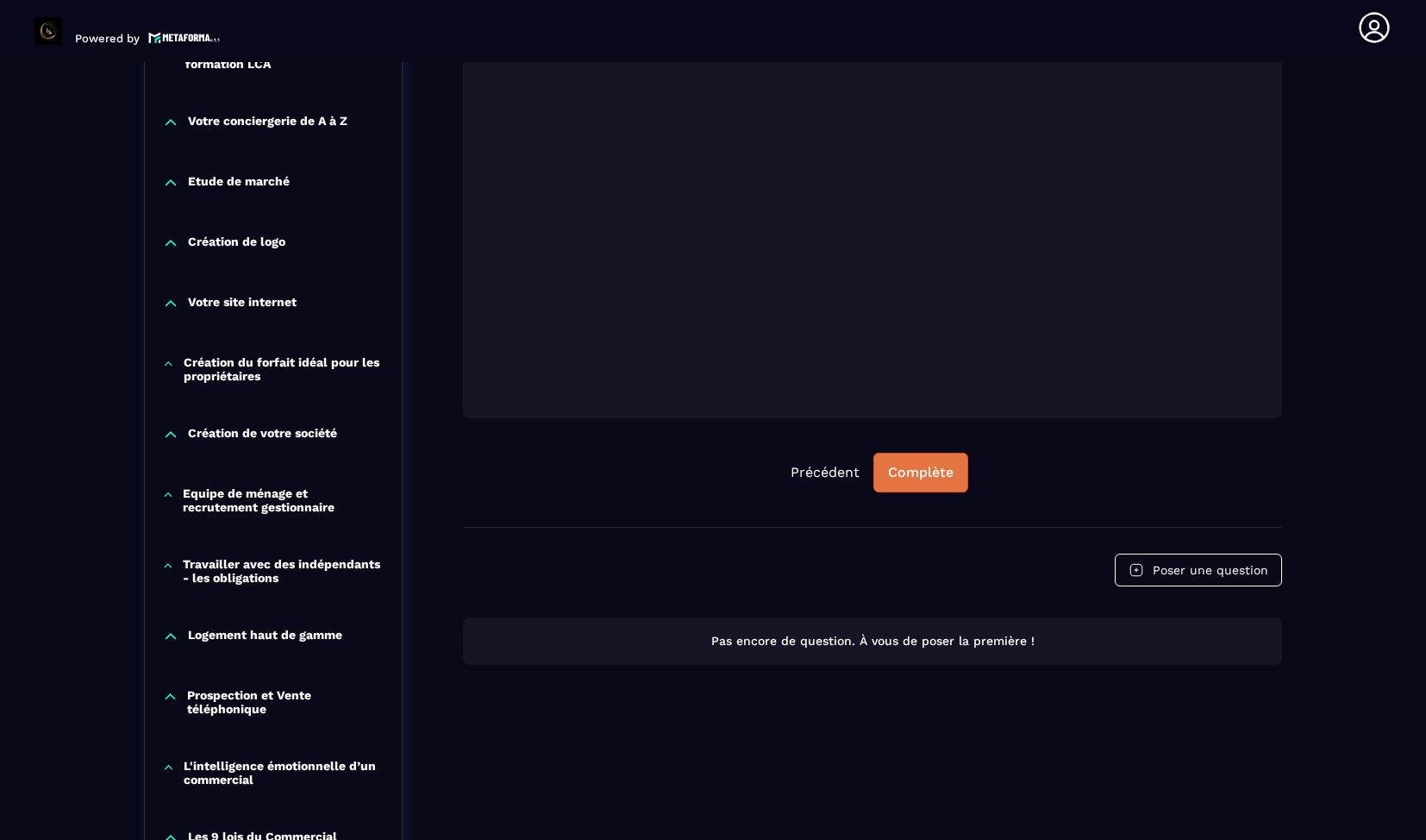
click at [923, 485] on button "Complète" at bounding box center [921, 473] width 95 height 40
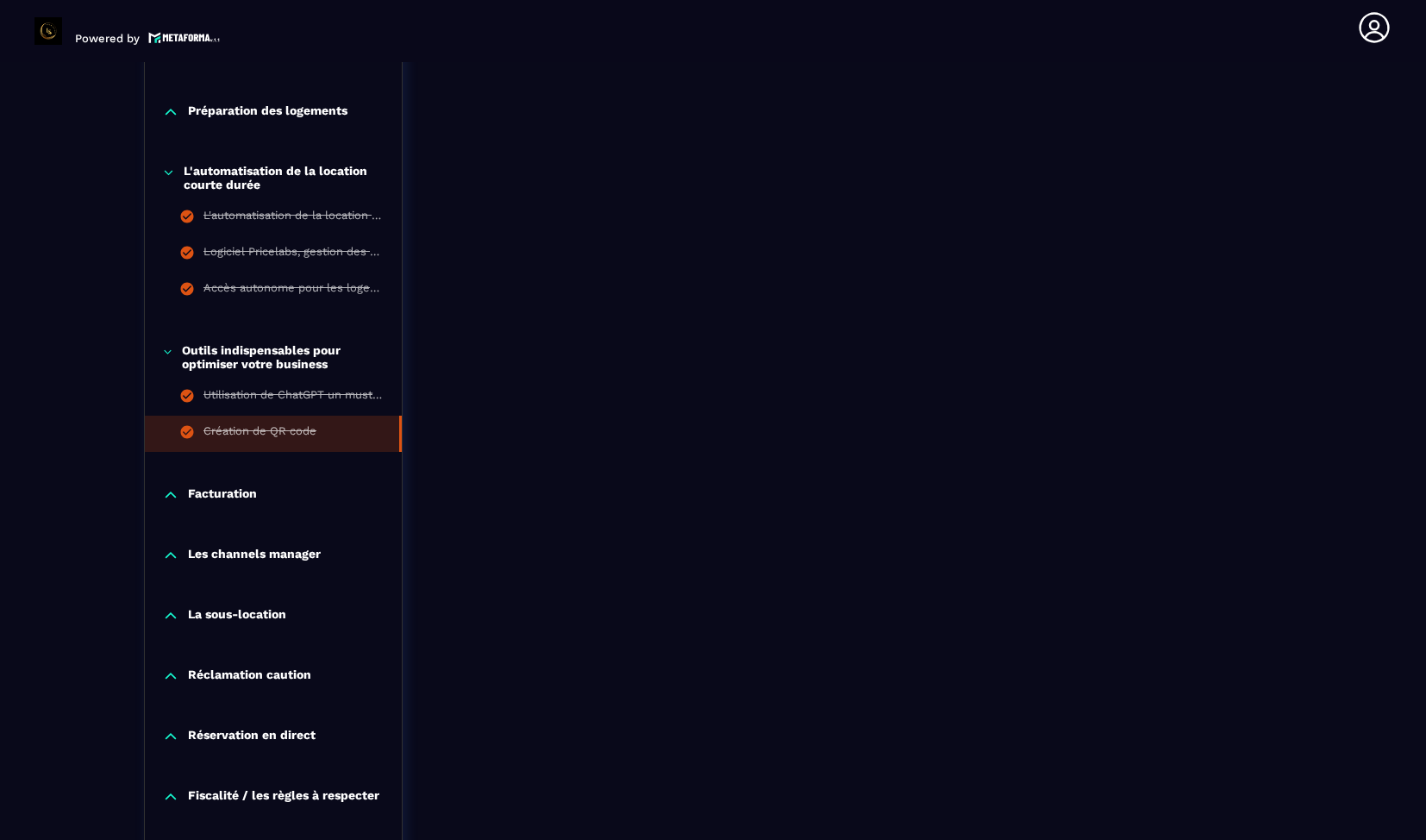
scroll to position [1380, 0]
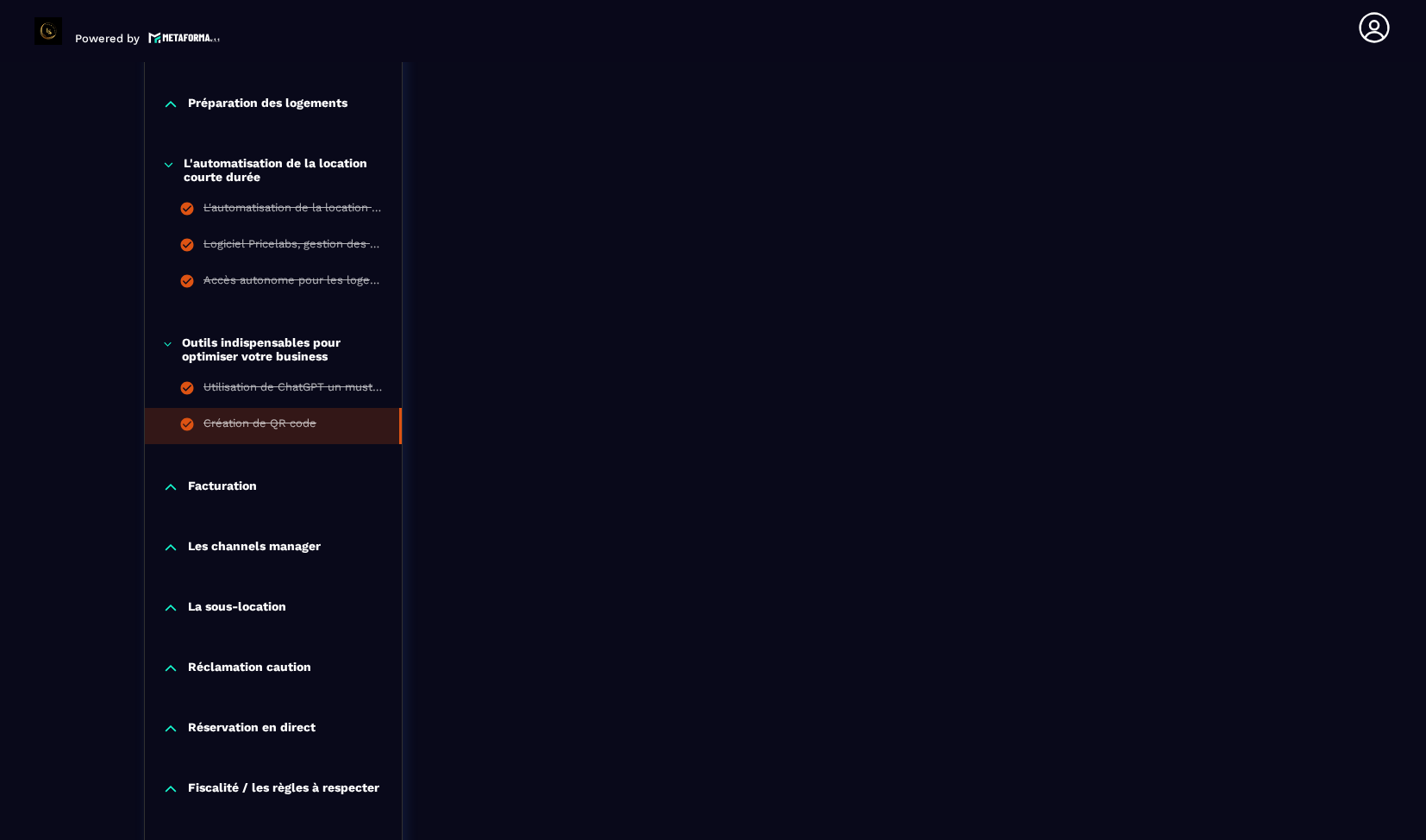
click at [239, 504] on div "Facturation" at bounding box center [273, 492] width 257 height 60
click at [230, 493] on p "Facturation" at bounding box center [223, 487] width 69 height 17
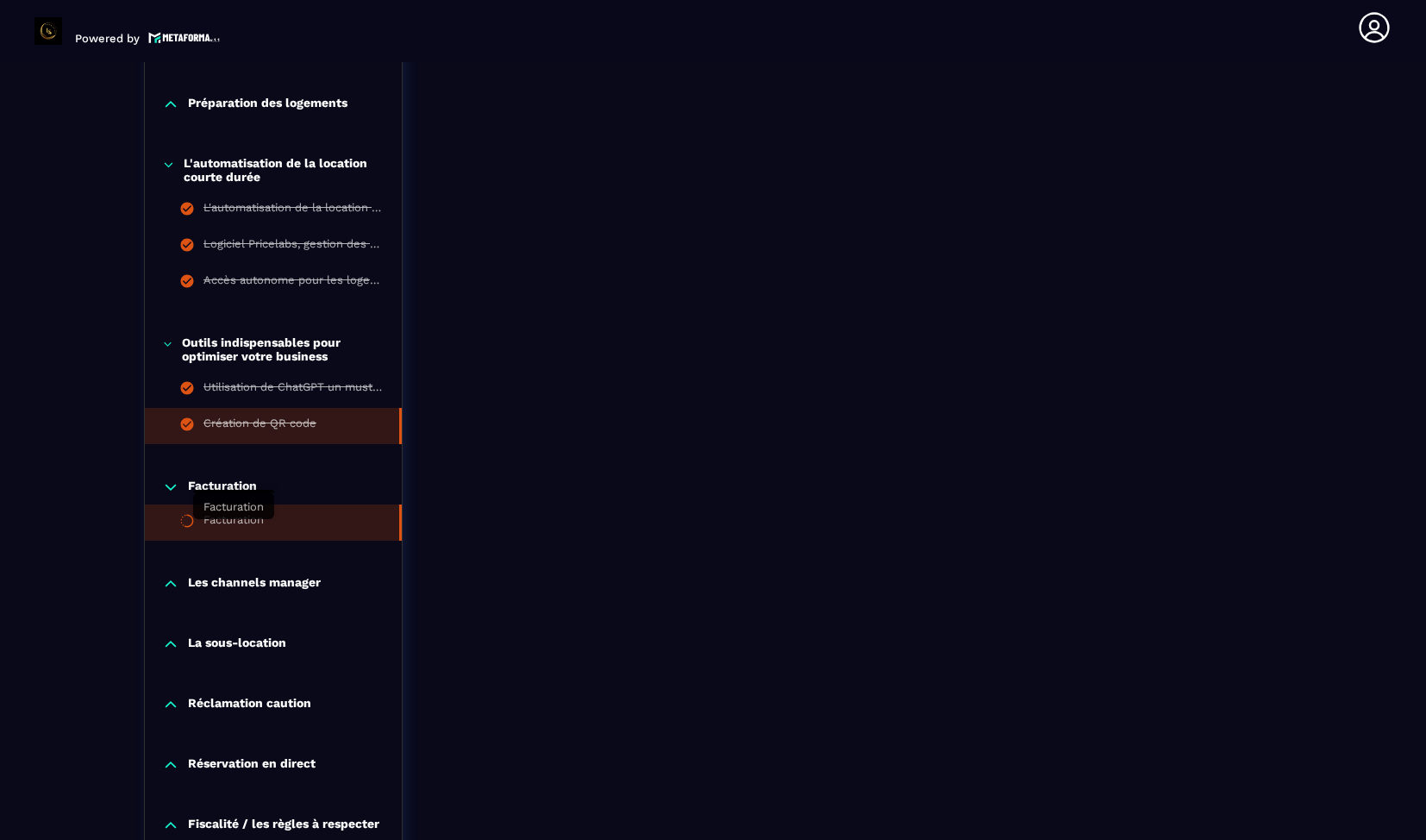
click at [230, 528] on div "Facturation" at bounding box center [233, 523] width 60 height 19
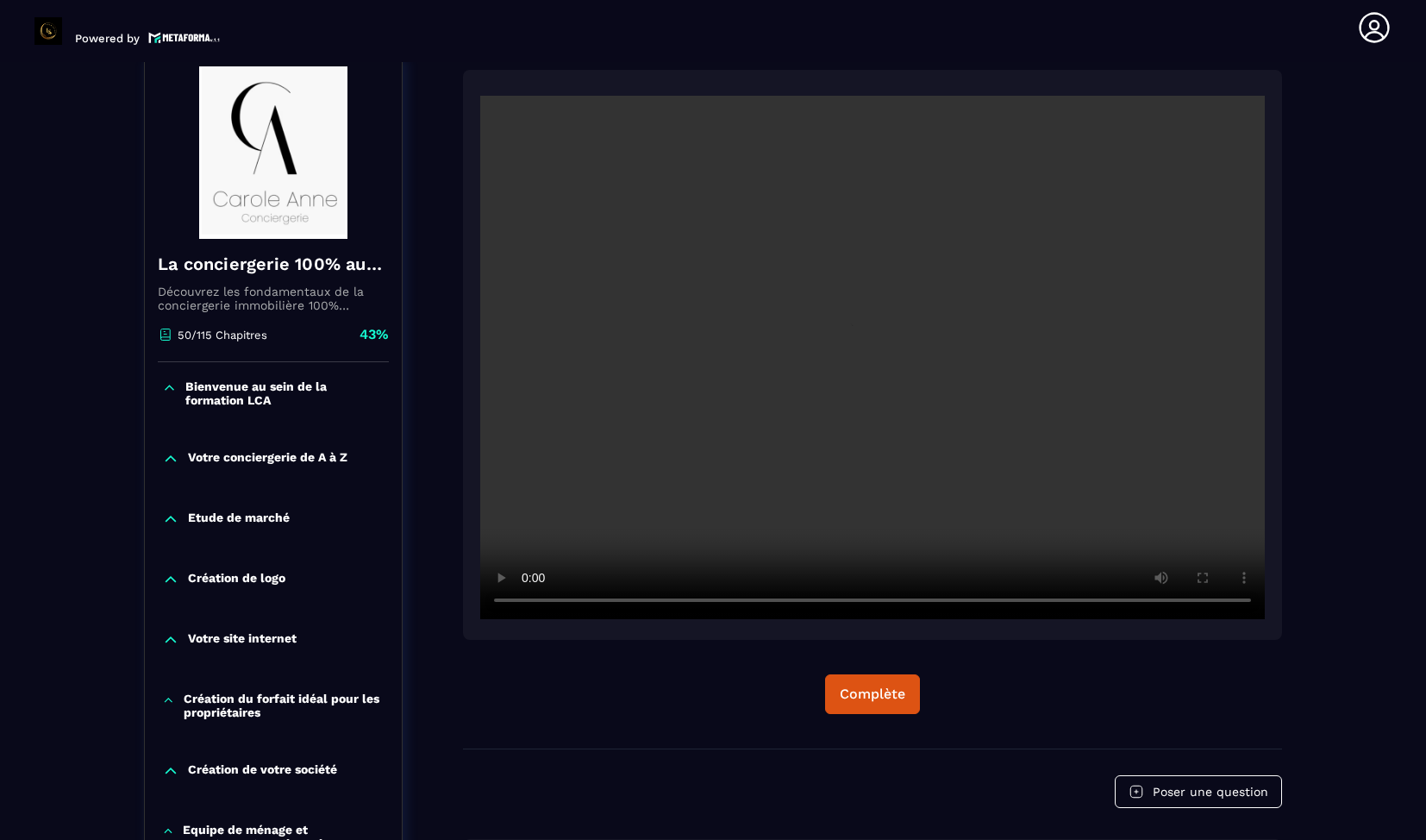
scroll to position [180, 0]
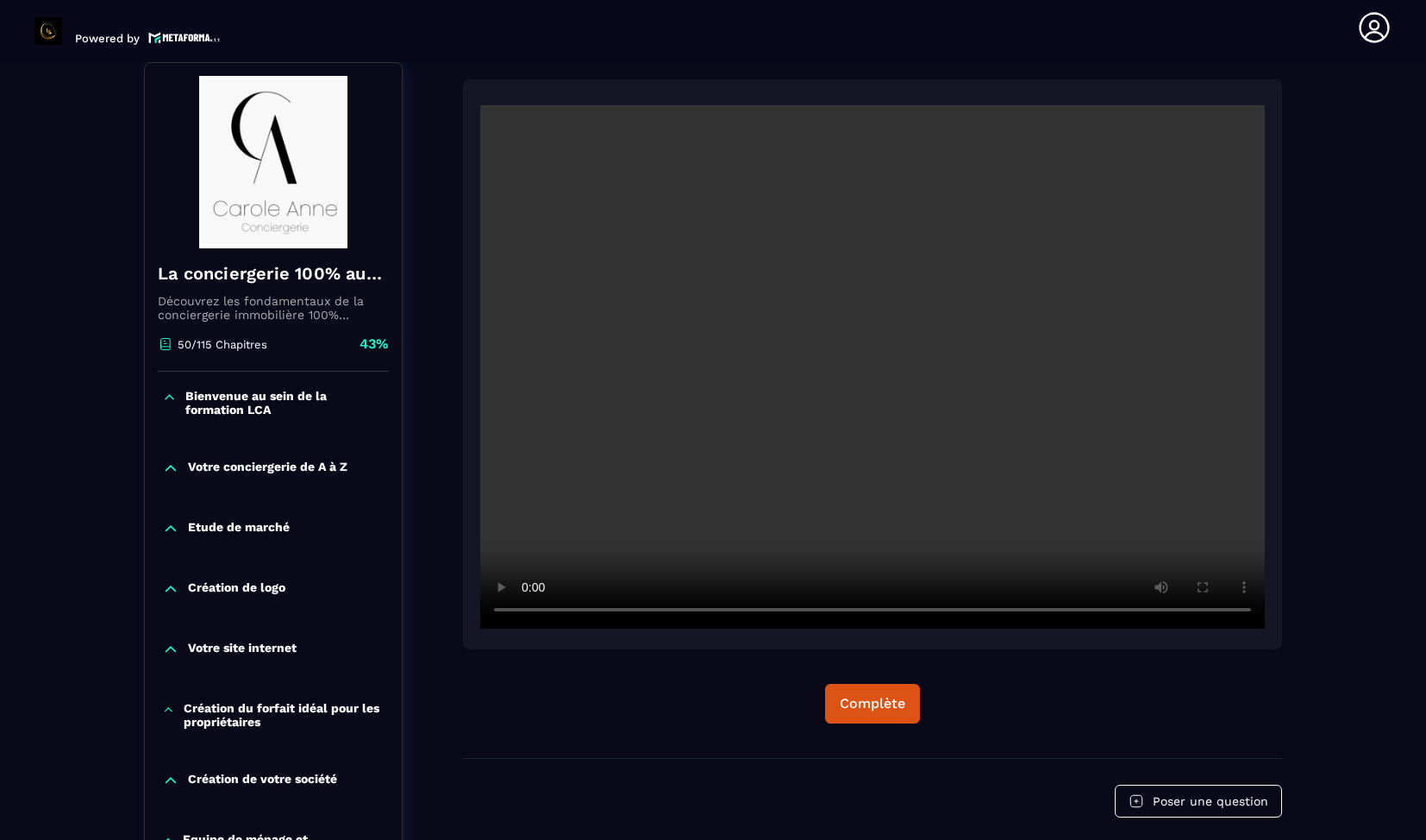
click at [736, 423] on video at bounding box center [873, 367] width 785 height 524
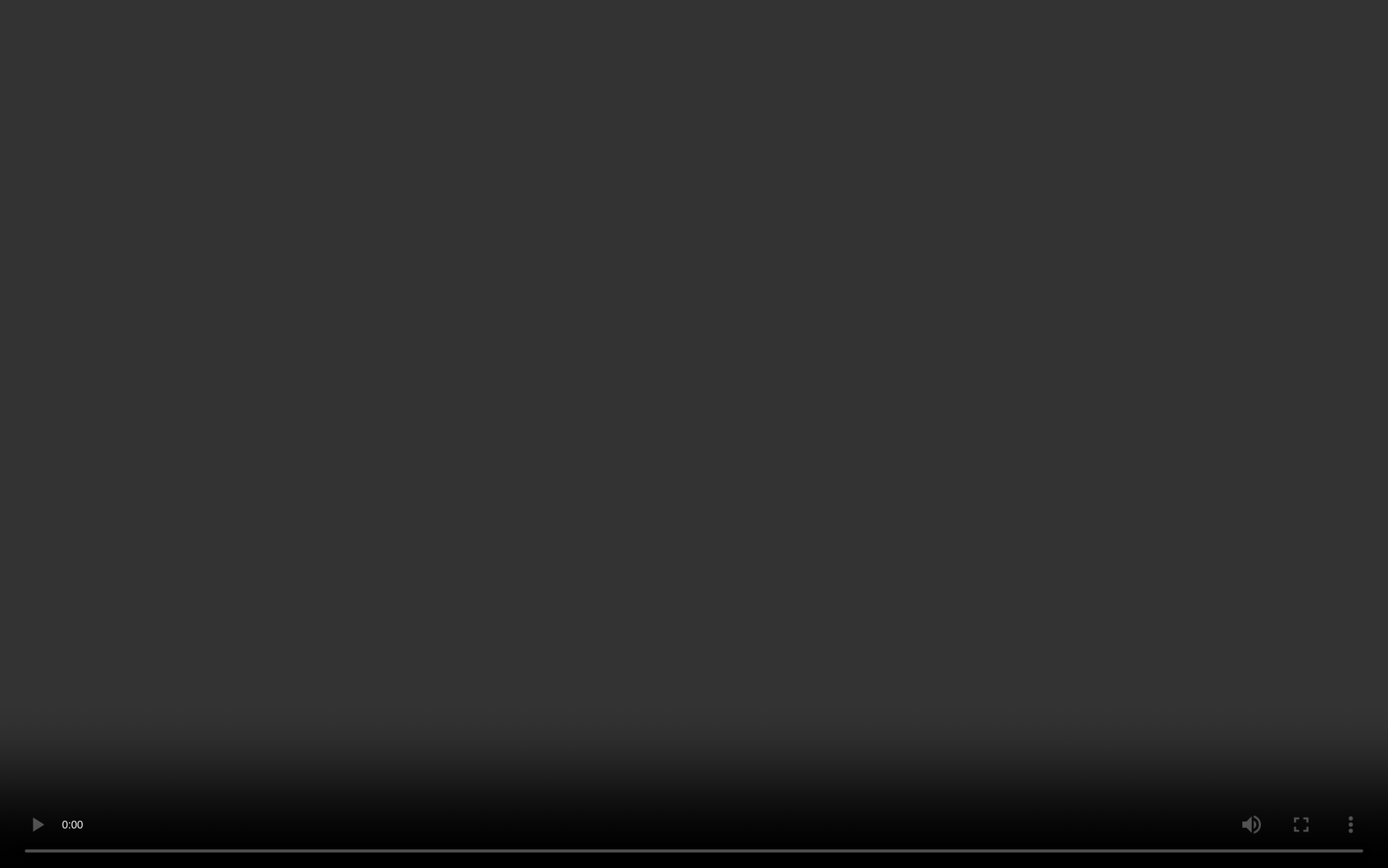
click at [363, 754] on video at bounding box center [694, 434] width 1388 height 868
